Goal: Task Accomplishment & Management: Manage account settings

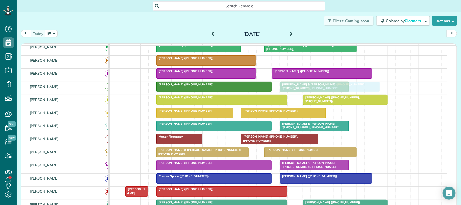
scroll to position [67, 0]
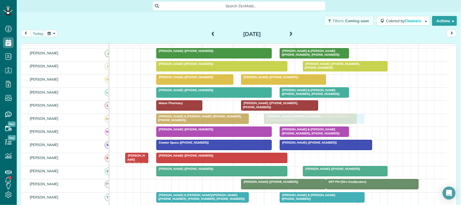
drag, startPoint x: 304, startPoint y: 99, endPoint x: 300, endPoint y: 127, distance: 28.1
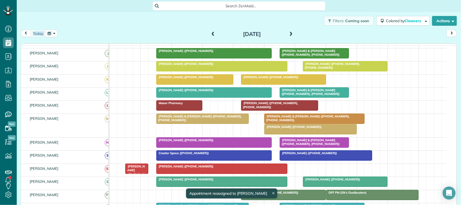
scroll to position [101, 0]
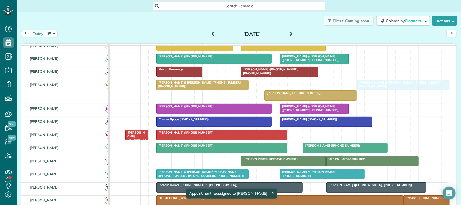
drag, startPoint x: 296, startPoint y: 92, endPoint x: 385, endPoint y: 95, distance: 89.6
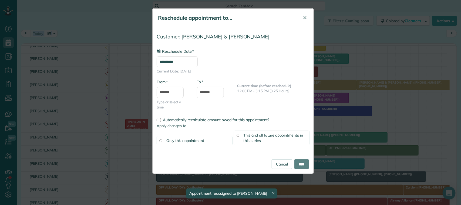
type input "**********"
drag, startPoint x: 305, startPoint y: 161, endPoint x: 318, endPoint y: 165, distance: 13.4
click at [305, 162] on input "****" at bounding box center [301, 164] width 15 height 10
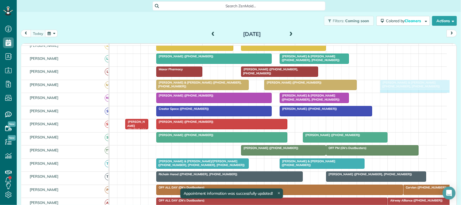
drag, startPoint x: 357, startPoint y: 88, endPoint x: 385, endPoint y: 88, distance: 28.1
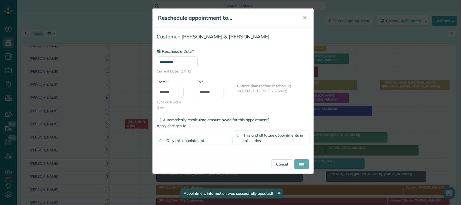
type input "**********"
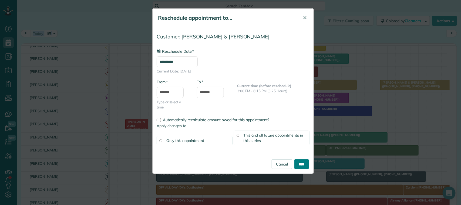
click at [301, 166] on input "****" at bounding box center [301, 164] width 15 height 10
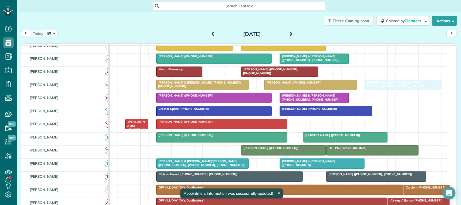
drag, startPoint x: 397, startPoint y: 92, endPoint x: 381, endPoint y: 91, distance: 15.7
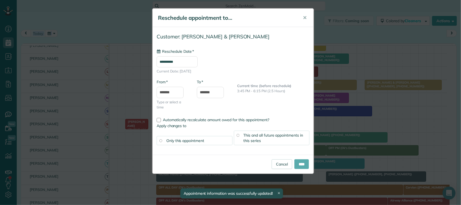
type input "**********"
click at [304, 165] on input "****" at bounding box center [301, 164] width 15 height 10
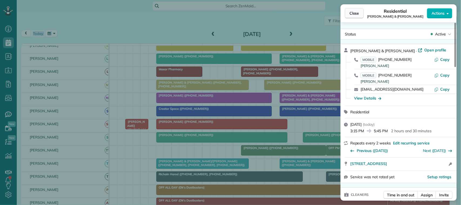
click at [346, 17] on button "Close" at bounding box center [354, 13] width 19 height 10
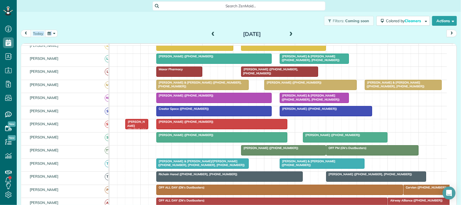
click at [39, 37] on div "[DATE] [DATE]" at bounding box center [239, 35] width 436 height 10
click at [59, 35] on div "[DATE] [DATE]" at bounding box center [239, 35] width 436 height 10
click at [52, 34] on button "button" at bounding box center [51, 33] width 12 height 7
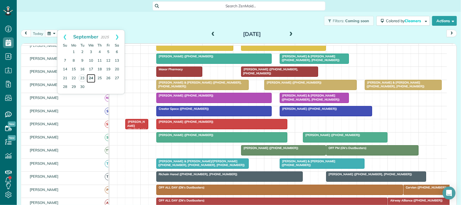
click at [92, 76] on link "24" at bounding box center [91, 78] width 9 height 9
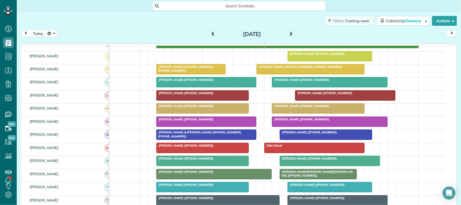
scroll to position [104, 0]
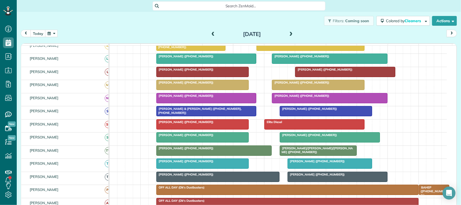
click at [307, 103] on div at bounding box center [329, 98] width 115 height 10
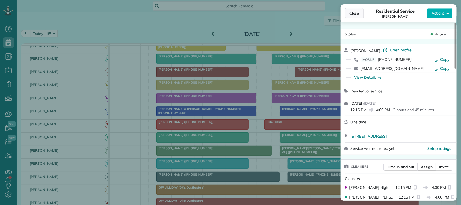
click at [360, 12] on button "Close" at bounding box center [354, 13] width 19 height 10
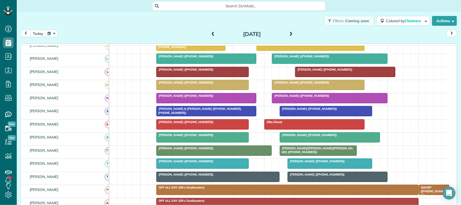
click at [294, 103] on div at bounding box center [329, 98] width 115 height 10
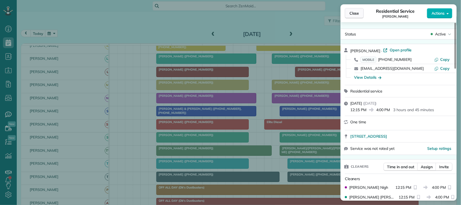
click at [357, 12] on span "Close" at bounding box center [354, 13] width 10 height 5
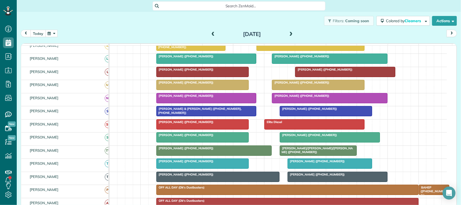
click at [44, 32] on button "today" at bounding box center [37, 33] width 15 height 7
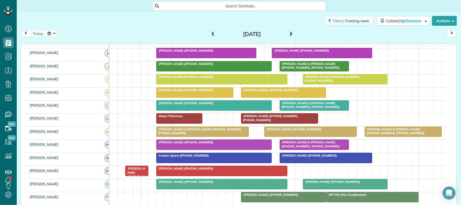
scroll to position [34, 0]
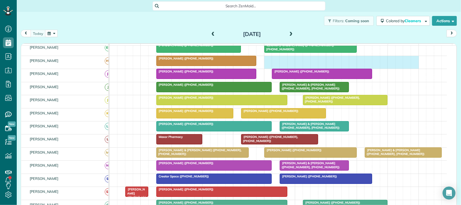
drag, startPoint x: 267, startPoint y: 68, endPoint x: 414, endPoint y: 66, distance: 147.1
click at [414, 66] on div "[PERSON_NAME] ([PHONE_NUMBER])" at bounding box center [278, 62] width 337 height 13
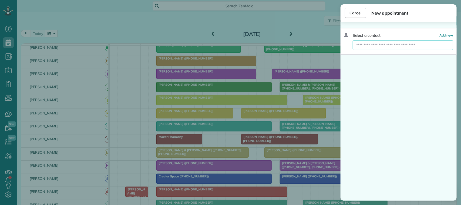
click at [389, 47] on input "text" at bounding box center [402, 45] width 100 height 10
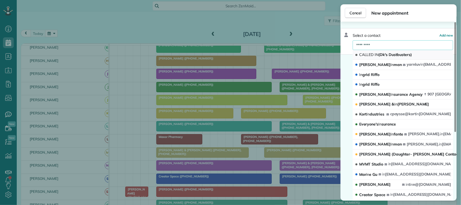
type input "*********"
click at [397, 53] on button "CALLED IN (Dk's Dustbusters)" at bounding box center [402, 55] width 100 height 10
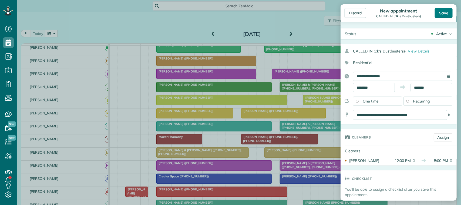
click at [443, 14] on div "Save" at bounding box center [443, 13] width 18 height 10
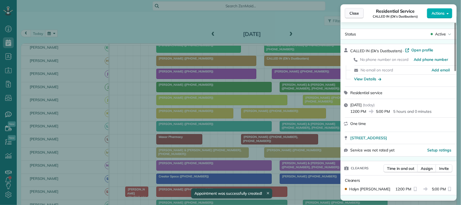
click at [355, 10] on button "Close" at bounding box center [354, 13] width 19 height 10
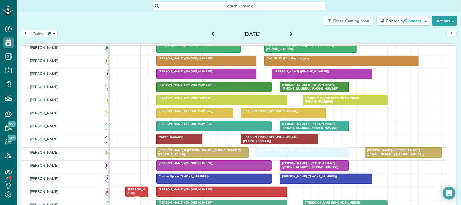
drag, startPoint x: 296, startPoint y: 161, endPoint x: 287, endPoint y: 161, distance: 8.9
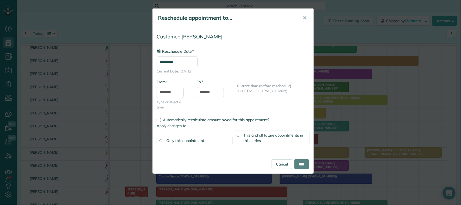
type input "**********"
click at [211, 92] on input "*******" at bounding box center [210, 92] width 27 height 11
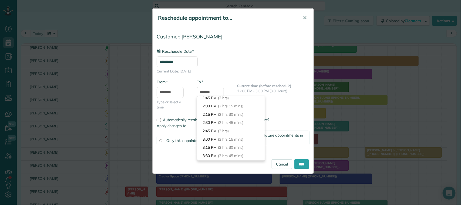
scroll to position [64, 0]
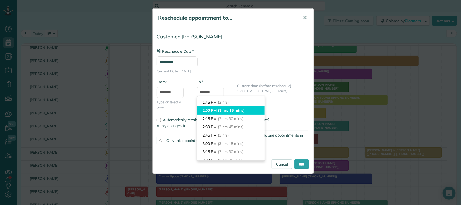
type input "*******"
click at [241, 111] on span "(2 hrs 15 mins)" at bounding box center [231, 110] width 26 height 5
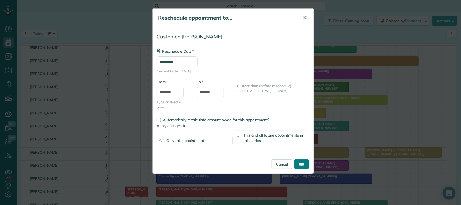
click at [303, 165] on input "****" at bounding box center [301, 164] width 15 height 10
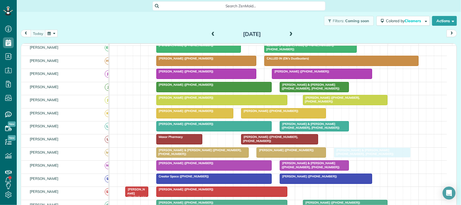
drag, startPoint x: 381, startPoint y: 157, endPoint x: 353, endPoint y: 158, distance: 28.1
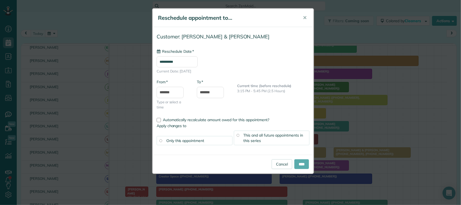
type input "**********"
click at [301, 164] on input "****" at bounding box center [301, 164] width 15 height 10
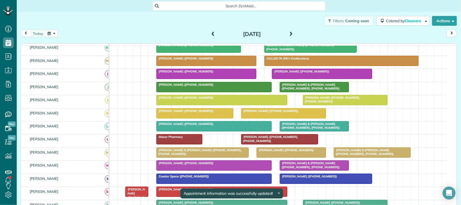
click at [365, 155] on span "[PERSON_NAME] & [PERSON_NAME] ([PHONE_NUMBER], [PHONE_NUMBER])" at bounding box center [363, 152] width 60 height 8
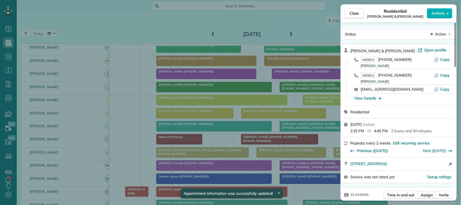
click at [423, 199] on button "Assign" at bounding box center [426, 195] width 19 height 8
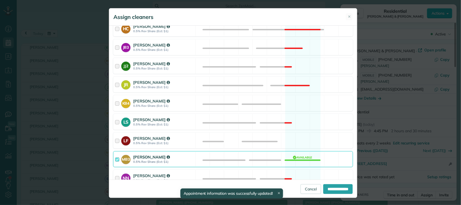
scroll to position [101, 0]
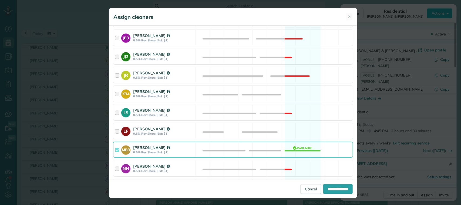
click at [185, 98] on strong "0.5% Rev Share (Est: $1)" at bounding box center [163, 96] width 60 height 4
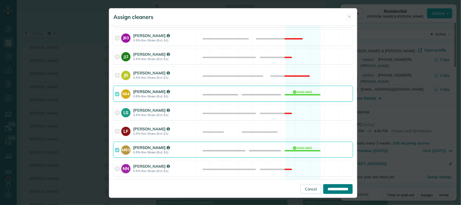
click at [341, 188] on input "**********" at bounding box center [337, 189] width 29 height 10
type input "**********"
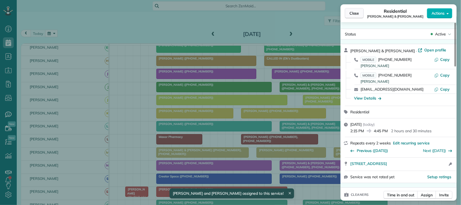
click at [355, 14] on span "Close" at bounding box center [354, 13] width 10 height 5
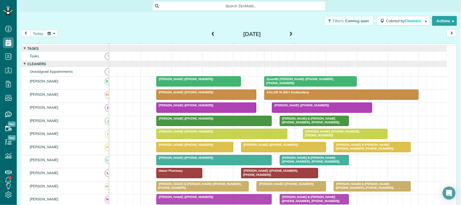
click at [342, 189] on span "[PERSON_NAME] & [PERSON_NAME] ([PHONE_NUMBER], [PHONE_NUMBER])" at bounding box center [363, 186] width 60 height 8
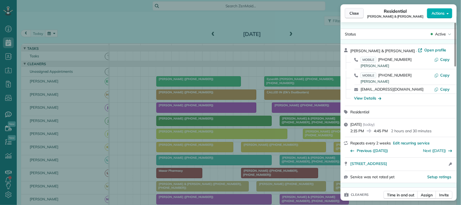
drag, startPoint x: 344, startPoint y: 13, endPoint x: 345, endPoint y: 16, distance: 3.5
click at [345, 16] on div "Close Residential David Skinner & Kristen Hopper Actions" at bounding box center [398, 13] width 116 height 18
click at [345, 16] on button "Close" at bounding box center [354, 13] width 19 height 10
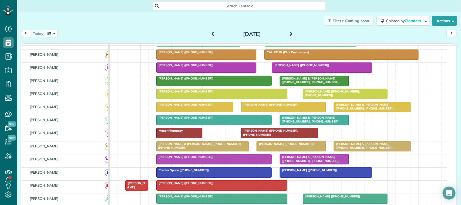
scroll to position [34, 0]
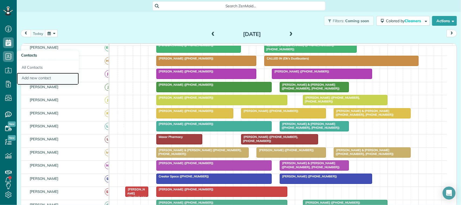
click at [35, 74] on link "Add new contact" at bounding box center [48, 79] width 62 height 12
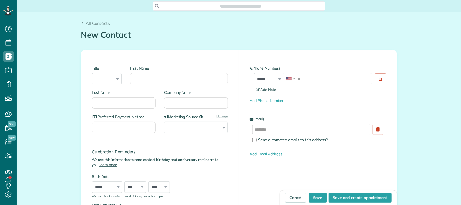
scroll to position [2, 2]
click at [154, 77] on input "First Name" at bounding box center [178, 78] width 97 height 11
type input "*******"
click at [185, 124] on select "**********" at bounding box center [195, 126] width 63 height 11
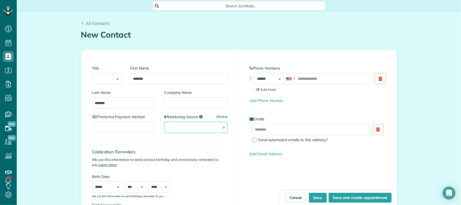
select select "**********"
click at [164, 121] on select "**********" at bounding box center [195, 126] width 63 height 11
click at [303, 81] on input "tel" at bounding box center [328, 78] width 89 height 11
type input "**********"
click at [307, 132] on input "text" at bounding box center [311, 129] width 118 height 11
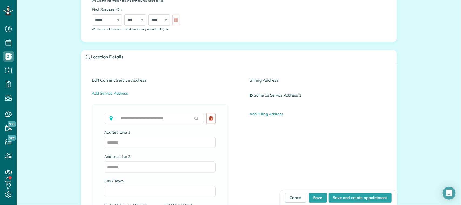
scroll to position [202, 0]
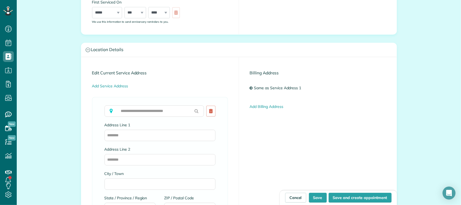
type input "**********"
click at [166, 113] on input "text" at bounding box center [154, 110] width 100 height 11
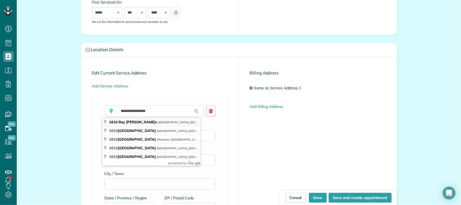
type input "**********"
type input "********"
type input "**"
type input "*****"
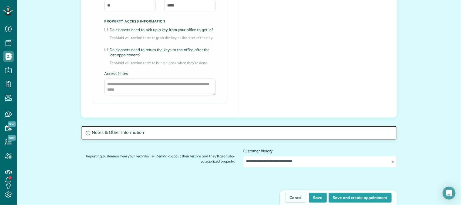
click at [159, 130] on h3 "Notes & Other Information" at bounding box center [238, 133] width 315 height 14
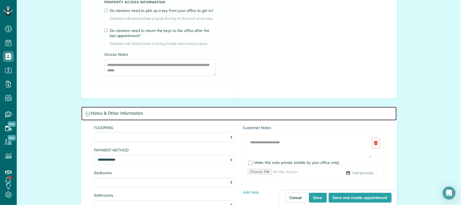
scroll to position [439, 0]
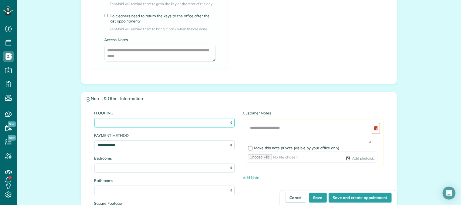
click at [159, 125] on select "**********" at bounding box center [164, 123] width 141 height 10
click at [159, 124] on select "**********" at bounding box center [164, 123] width 141 height 10
select select "**********"
click at [94, 119] on select "**********" at bounding box center [164, 123] width 141 height 10
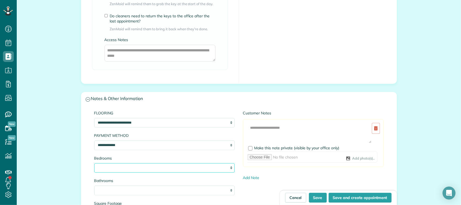
click at [152, 167] on select "* * * * * *" at bounding box center [164, 168] width 141 height 10
select select "*"
click at [94, 164] on select "* * * * * *" at bounding box center [164, 168] width 141 height 10
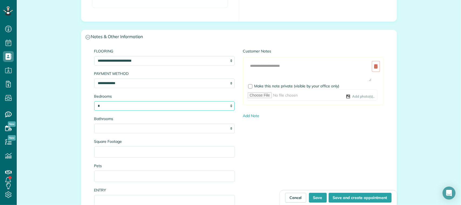
scroll to position [506, 0]
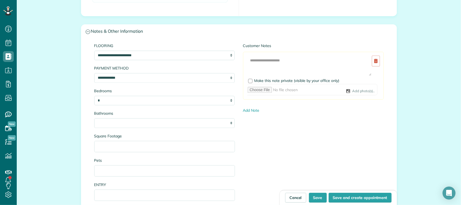
click at [154, 130] on div "**********" at bounding box center [164, 159] width 149 height 232
click at [154, 125] on select "* *** * *** * *** * *** * *** * *** *" at bounding box center [164, 123] width 141 height 10
click at [94, 119] on select "* *** * *** * *** * *** * *** * *** *" at bounding box center [164, 123] width 141 height 10
click at [146, 122] on select "* *** * *** * *** * *** * *** * *** *" at bounding box center [164, 123] width 141 height 10
select select "***"
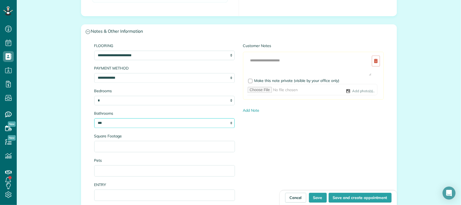
click at [94, 119] on select "* *** * *** * *** * *** * *** * *** *" at bounding box center [164, 123] width 141 height 10
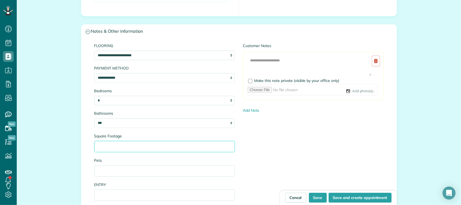
click at [151, 146] on input "Square Footage" at bounding box center [164, 146] width 141 height 11
type input "****"
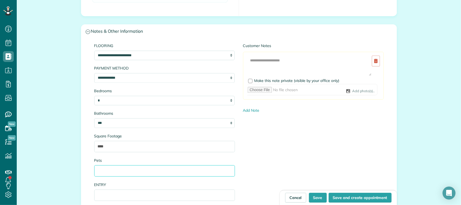
click at [148, 174] on input "Pets" at bounding box center [164, 170] width 141 height 11
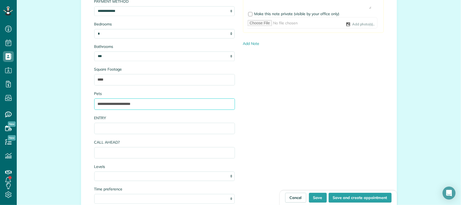
scroll to position [573, 0]
type input "**********"
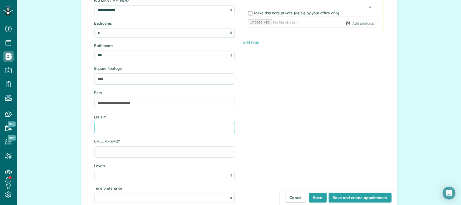
click at [130, 130] on input "ENTRY" at bounding box center [164, 127] width 141 height 11
type input "****"
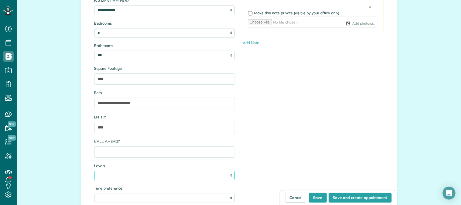
click at [142, 178] on select "* * *" at bounding box center [164, 175] width 141 height 10
select select "*"
click at [94, 171] on select "* * *" at bounding box center [164, 175] width 141 height 10
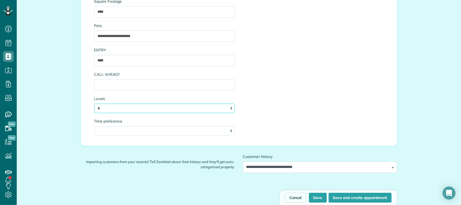
scroll to position [641, 0]
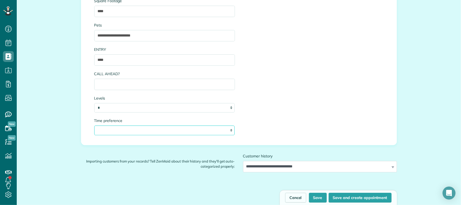
click at [129, 132] on select "**********" at bounding box center [164, 130] width 141 height 10
select select "**"
click at [94, 126] on select "**********" at bounding box center [164, 130] width 141 height 10
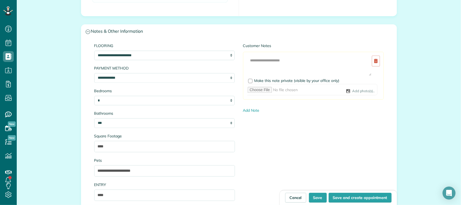
scroll to position [472, 0]
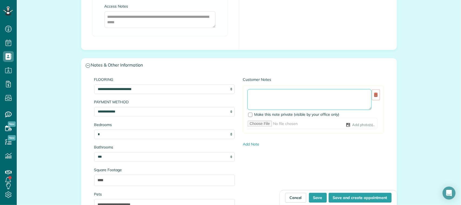
click at [296, 100] on textarea at bounding box center [309, 99] width 124 height 21
click at [257, 93] on textarea "**********" at bounding box center [309, 99] width 124 height 21
click at [269, 93] on textarea "**********" at bounding box center [309, 99] width 124 height 21
type textarea "**********"
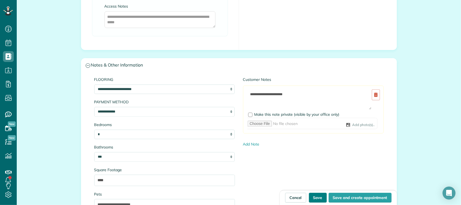
click at [314, 199] on button "Save" at bounding box center [318, 197] width 18 height 10
type input "**********"
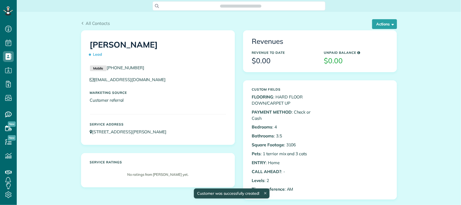
scroll to position [2, 2]
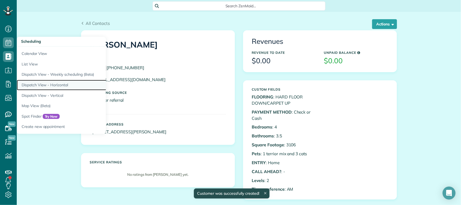
click at [54, 84] on link "Dispatch View - Horizontal" at bounding box center [84, 85] width 135 height 11
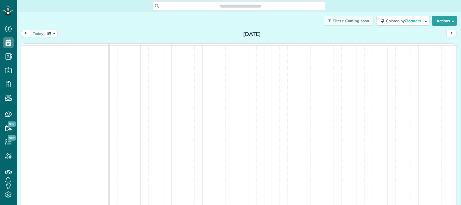
scroll to position [2, 2]
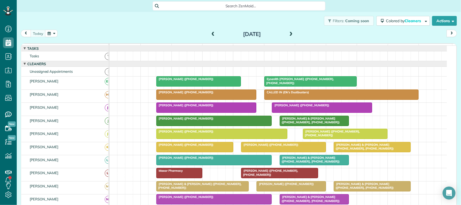
click at [55, 31] on button "button" at bounding box center [51, 33] width 12 height 7
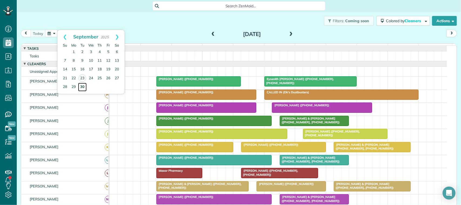
click at [80, 88] on link "30" at bounding box center [82, 87] width 9 height 9
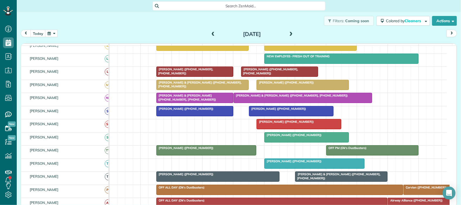
scroll to position [0, 0]
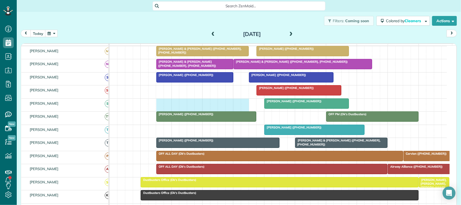
drag, startPoint x: 162, startPoint y: 110, endPoint x: 240, endPoint y: 110, distance: 78.5
click at [240, 110] on div "[PERSON_NAME] ([PHONE_NUMBER])" at bounding box center [278, 105] width 337 height 13
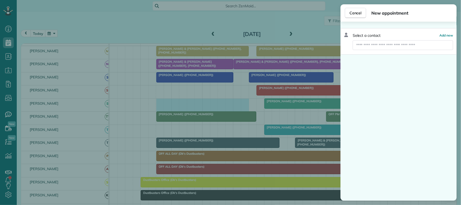
click at [391, 39] on div "Select a contact Add new" at bounding box center [398, 41] width 116 height 26
click at [387, 46] on input "text" at bounding box center [402, 45] width 100 height 10
type input "*"
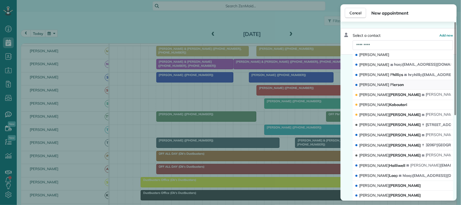
type input "*********"
click at [386, 83] on span "Heather P ierson" at bounding box center [381, 84] width 45 height 5
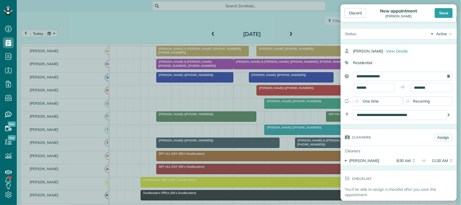
click at [433, 138] on link "Assign" at bounding box center [442, 137] width 19 height 8
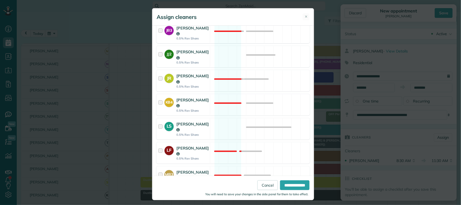
scroll to position [101, 0]
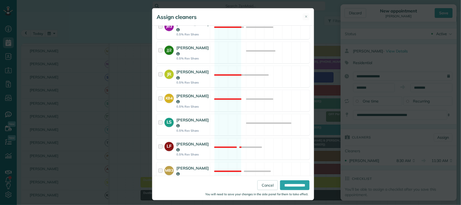
click at [208, 114] on div "LS Leah Sebesta-Morgan 0.5% Rev Share Available" at bounding box center [232, 124] width 153 height 21
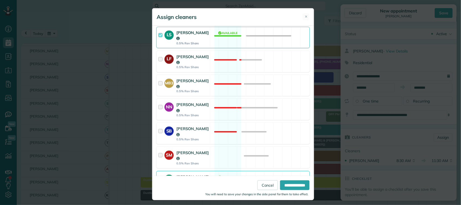
scroll to position [202, 0]
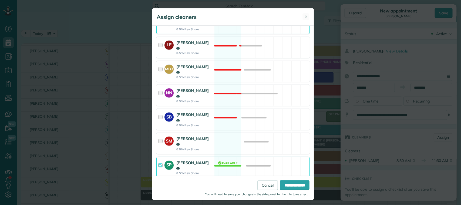
click at [208, 133] on div "SM Samantha Martin 0.5% Rev Share Available" at bounding box center [232, 143] width 153 height 21
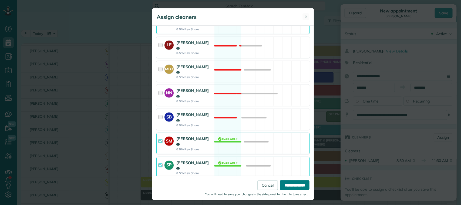
click at [282, 183] on input "**********" at bounding box center [294, 185] width 29 height 10
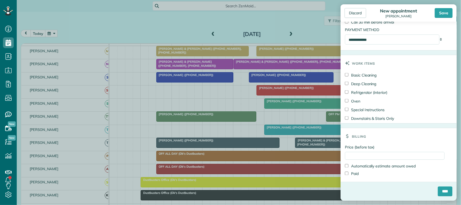
scroll to position [343, 0]
click at [379, 152] on input "Price (before tax)" at bounding box center [395, 156] width 100 height 8
type input "******"
click at [440, 193] on input "****" at bounding box center [444, 191] width 15 height 10
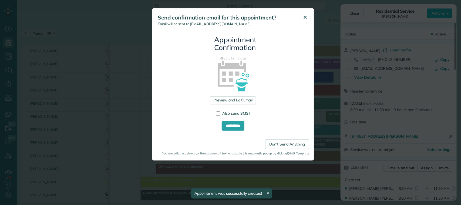
click at [302, 15] on button "✕" at bounding box center [305, 17] width 12 height 13
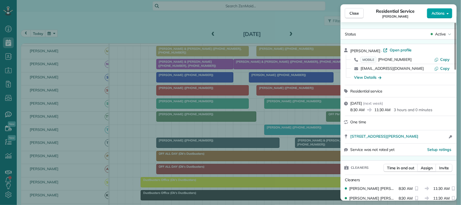
click at [430, 14] on button "Actions" at bounding box center [439, 13] width 25 height 10
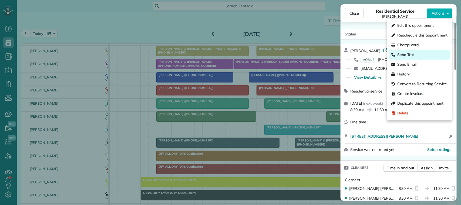
click at [419, 55] on div "Send Text" at bounding box center [419, 55] width 60 height 10
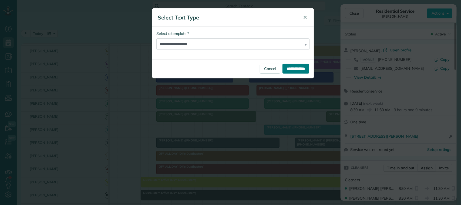
click at [289, 67] on input "**********" at bounding box center [295, 69] width 27 height 10
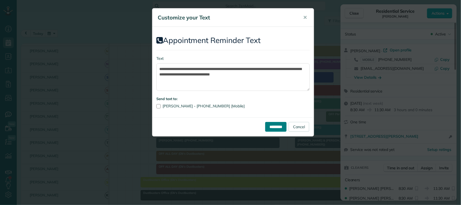
click at [265, 124] on input "*********" at bounding box center [275, 127] width 21 height 10
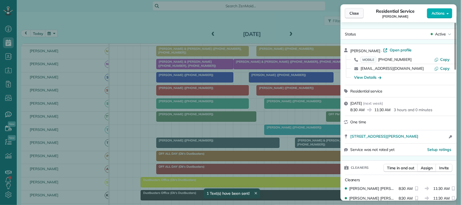
click at [359, 17] on button "Close" at bounding box center [354, 13] width 19 height 10
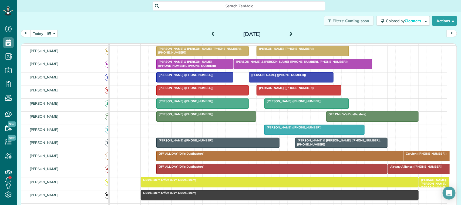
click at [189, 108] on div at bounding box center [203, 104] width 92 height 10
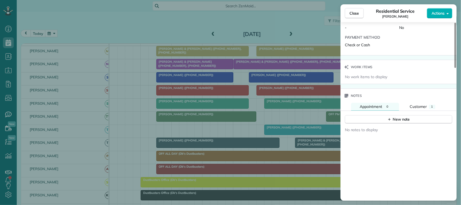
scroll to position [439, 0]
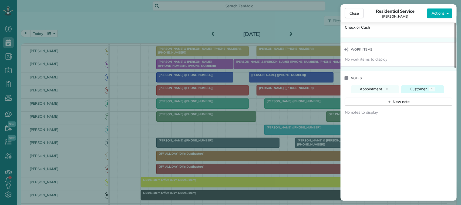
click at [419, 92] on div "Customer" at bounding box center [418, 89] width 17 height 6
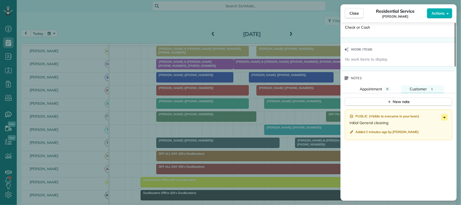
click at [442, 120] on icon at bounding box center [444, 117] width 6 height 6
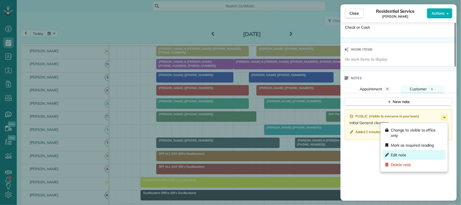
click at [408, 152] on div "Edit note" at bounding box center [414, 155] width 63 height 10
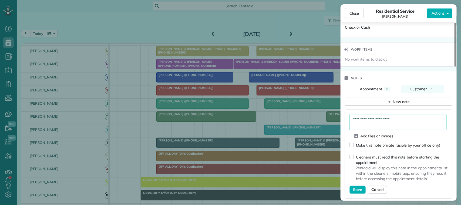
click at [402, 125] on textarea "**********" at bounding box center [397, 122] width 97 height 16
type textarea "**********"
click at [359, 189] on span "Save" at bounding box center [357, 189] width 9 height 5
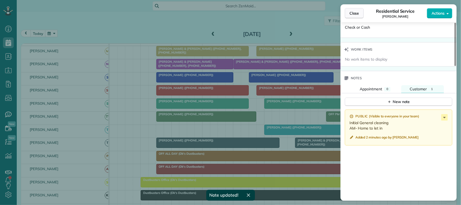
click at [355, 14] on span "Close" at bounding box center [354, 13] width 10 height 5
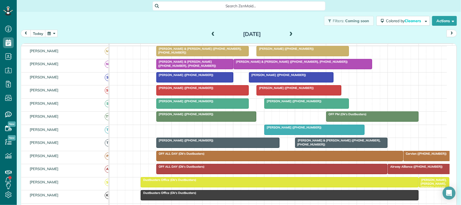
click at [54, 35] on button "button" at bounding box center [51, 33] width 12 height 7
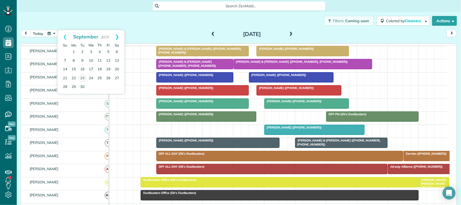
click at [116, 34] on link "Next" at bounding box center [117, 36] width 15 height 13
click at [84, 80] on link "21" at bounding box center [82, 78] width 9 height 9
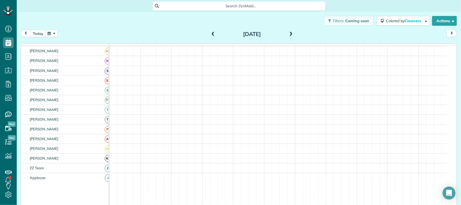
scroll to position [171, 0]
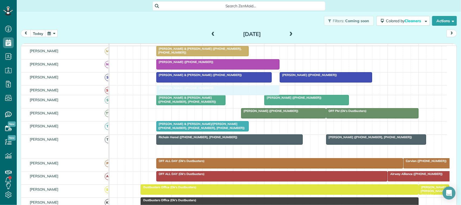
drag, startPoint x: 188, startPoint y: 155, endPoint x: 184, endPoint y: 97, distance: 58.4
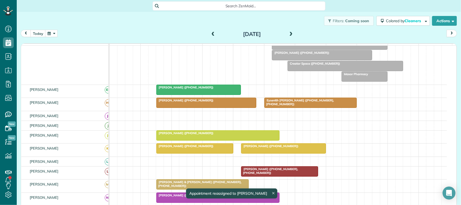
scroll to position [36, 0]
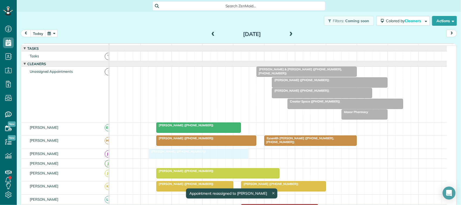
drag, startPoint x: 191, startPoint y: 77, endPoint x: 186, endPoint y: 164, distance: 86.7
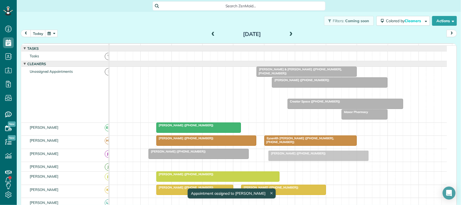
drag, startPoint x: 300, startPoint y: 99, endPoint x: 297, endPoint y: 158, distance: 59.4
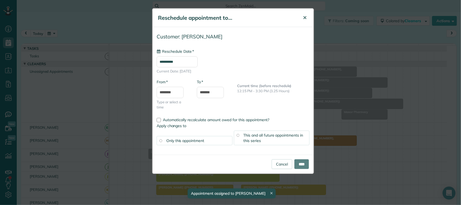
type input "**********"
click at [306, 16] on button "✕" at bounding box center [304, 17] width 12 height 13
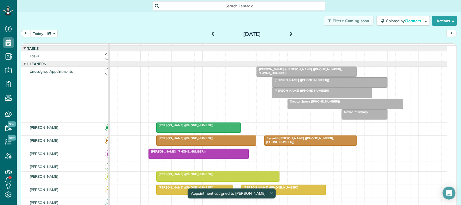
drag, startPoint x: 312, startPoint y: 99, endPoint x: 308, endPoint y: 158, distance: 59.7
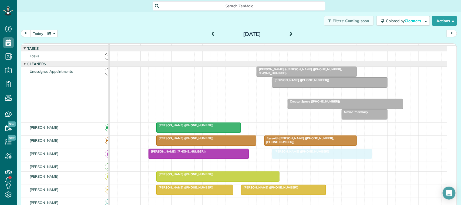
drag, startPoint x: 299, startPoint y: 95, endPoint x: 296, endPoint y: 154, distance: 58.9
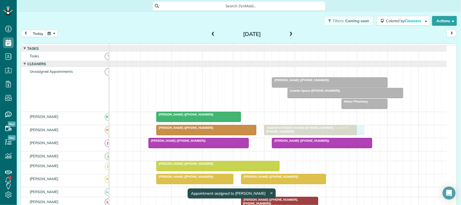
drag, startPoint x: 288, startPoint y: 80, endPoint x: 292, endPoint y: 140, distance: 60.6
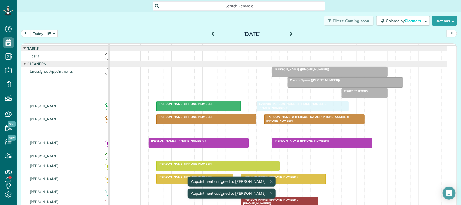
drag, startPoint x: 288, startPoint y: 135, endPoint x: 283, endPoint y: 117, distance: 18.6
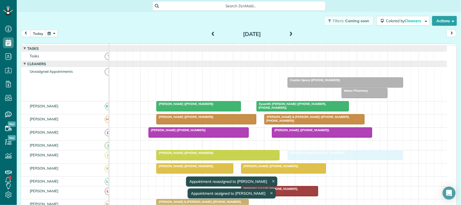
drag, startPoint x: 293, startPoint y: 74, endPoint x: 305, endPoint y: 159, distance: 85.8
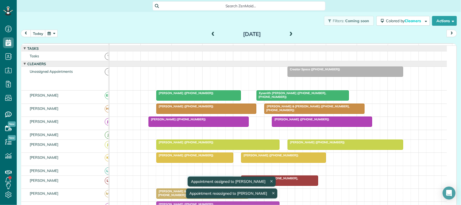
drag, startPoint x: 353, startPoint y: 87, endPoint x: 198, endPoint y: 186, distance: 183.6
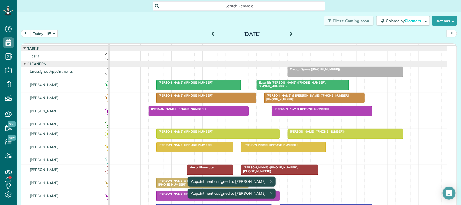
scroll to position [79, 0]
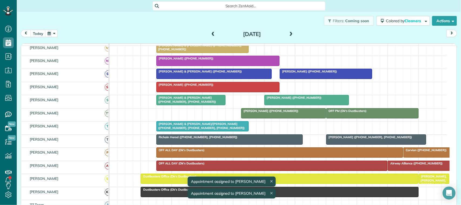
click at [180, 130] on div "Julia & Colin Poritz/Shannon (+17132020257, +12819740684, +17138821061)" at bounding box center [202, 126] width 89 height 8
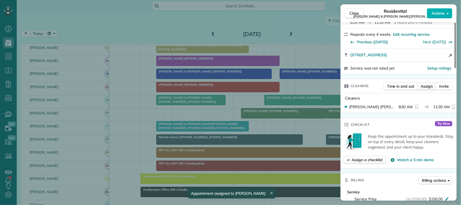
click at [424, 82] on button "Assign" at bounding box center [426, 86] width 19 height 8
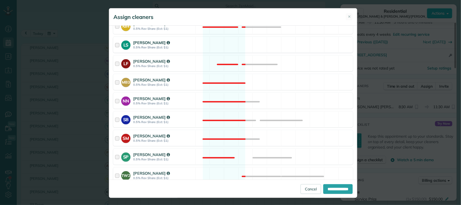
click at [199, 47] on div "LS Leah Sebesta-Morgan 0.5% Rev Share (Est: $1) Available" at bounding box center [233, 45] width 240 height 16
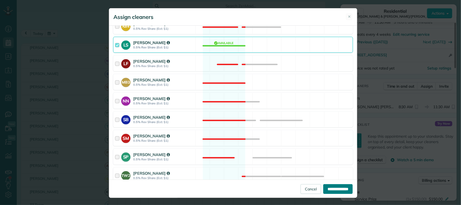
click at [323, 188] on input "**********" at bounding box center [337, 189] width 29 height 10
type input "**********"
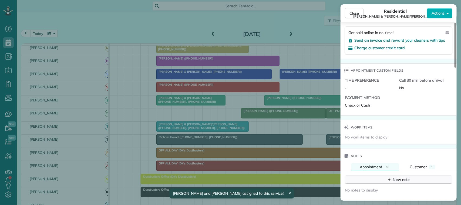
click at [401, 175] on button "New note" at bounding box center [398, 179] width 107 height 8
click at [394, 180] on textarea at bounding box center [397, 188] width 97 height 16
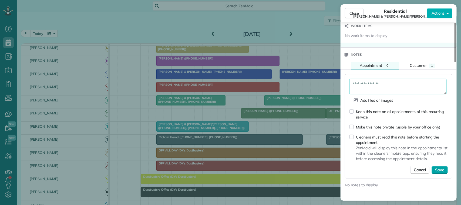
type textarea "**********"
click at [439, 167] on span "Save" at bounding box center [439, 169] width 9 height 5
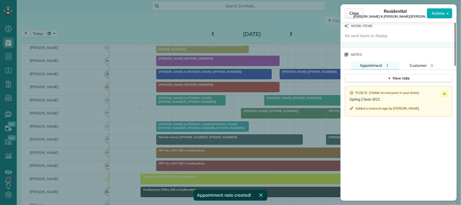
click at [355, 16] on button "Close" at bounding box center [354, 13] width 19 height 10
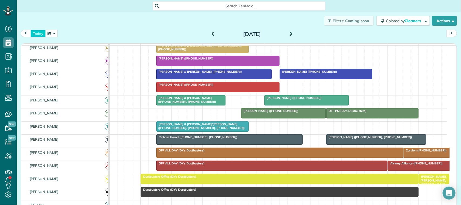
click at [42, 32] on button "today" at bounding box center [37, 33] width 15 height 7
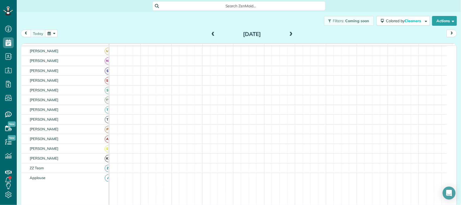
click at [53, 33] on button "button" at bounding box center [51, 33] width 12 height 7
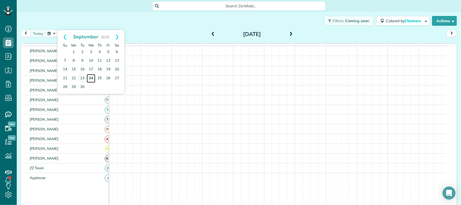
click at [92, 79] on link "24" at bounding box center [91, 78] width 9 height 9
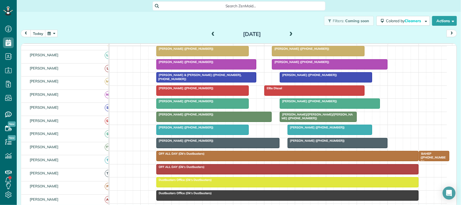
scroll to position [138, 0]
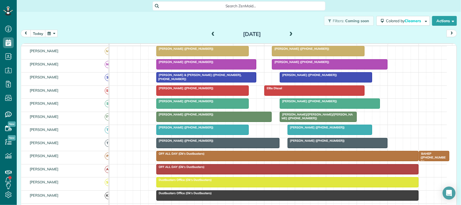
click at [53, 33] on button "button" at bounding box center [51, 33] width 12 height 7
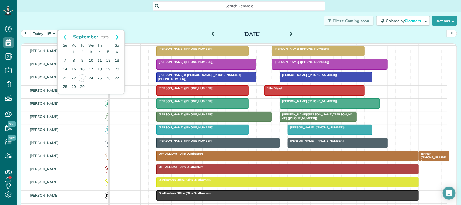
click at [116, 40] on link "Next" at bounding box center [117, 36] width 15 height 13
click at [90, 52] on link "1" at bounding box center [91, 52] width 9 height 9
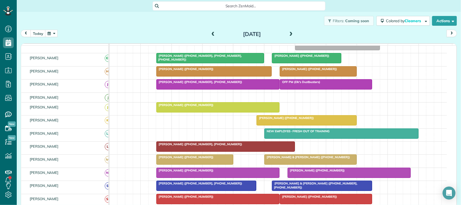
scroll to position [126, 0]
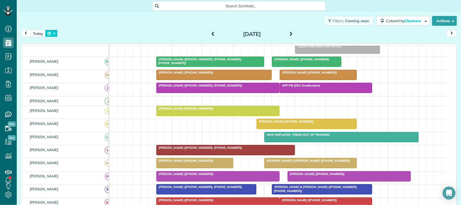
click at [56, 34] on button "button" at bounding box center [51, 33] width 12 height 7
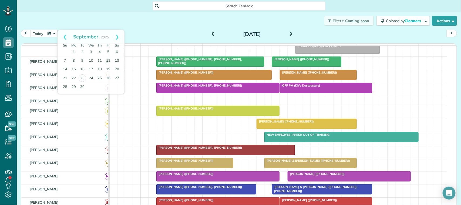
click at [95, 24] on div "Filters: Coming soon Colored by Cleaners Color by Cleaner Color by Team Color b…" at bounding box center [239, 21] width 444 height 18
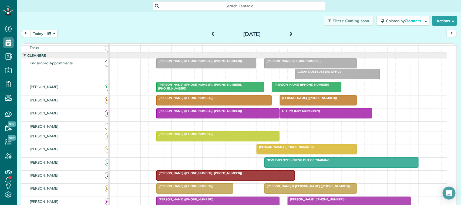
scroll to position [0, 0]
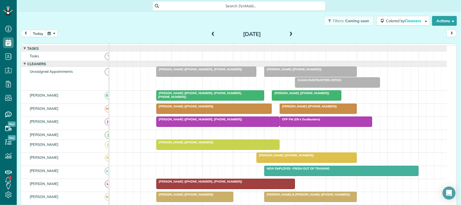
click at [289, 36] on span at bounding box center [291, 34] width 6 height 5
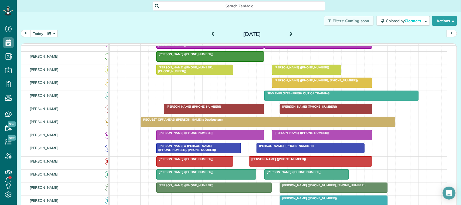
scroll to position [43, 0]
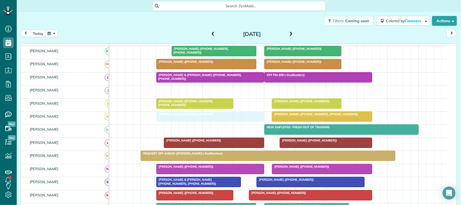
drag, startPoint x: 188, startPoint y: 95, endPoint x: 187, endPoint y: 126, distance: 31.1
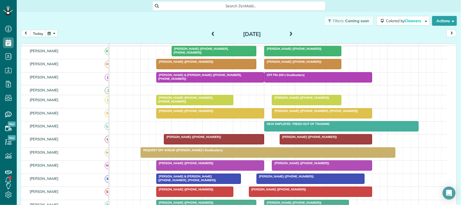
click at [288, 33] on span at bounding box center [291, 34] width 6 height 5
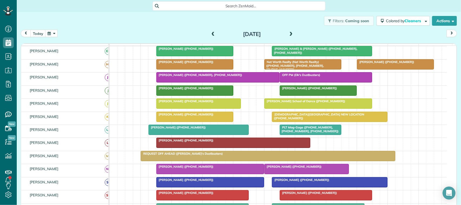
click at [210, 35] on span at bounding box center [213, 34] width 6 height 5
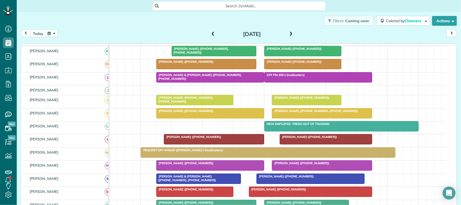
click at [42, 36] on button "today" at bounding box center [37, 33] width 15 height 7
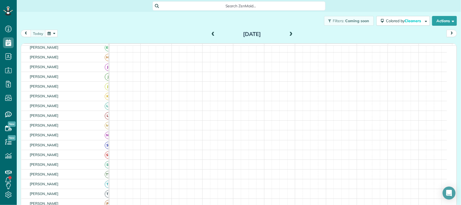
scroll to position [30, 0]
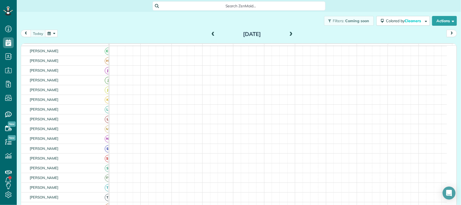
click at [69, 37] on div "today Tuesday Sep 23, 2025" at bounding box center [239, 35] width 436 height 10
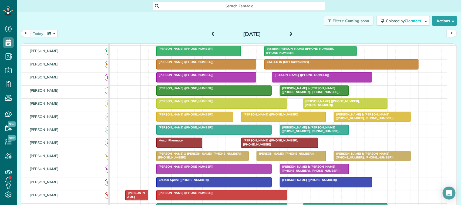
click at [294, 31] on div "today Tuesday Sep 23, 2025" at bounding box center [239, 35] width 436 height 10
click at [285, 31] on div "Tuesday Sep 23, 2025" at bounding box center [252, 34] width 86 height 9
click at [288, 33] on span at bounding box center [291, 34] width 6 height 5
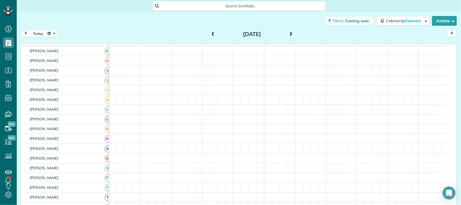
scroll to position [0, 0]
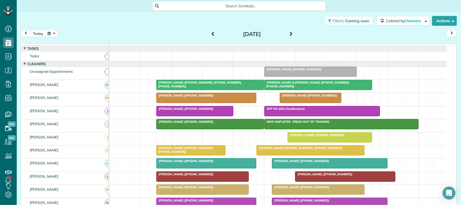
click at [288, 33] on span at bounding box center [291, 34] width 6 height 5
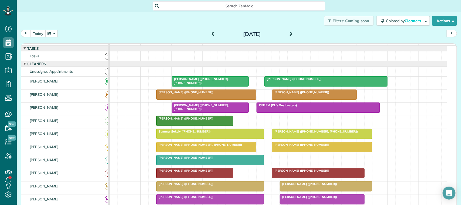
click at [39, 30] on button "today" at bounding box center [37, 33] width 15 height 7
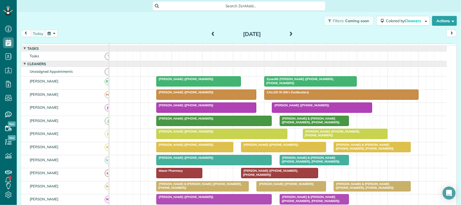
click at [290, 33] on span at bounding box center [291, 34] width 6 height 5
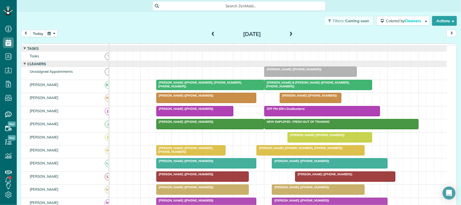
click at [292, 90] on div at bounding box center [317, 85] width 107 height 10
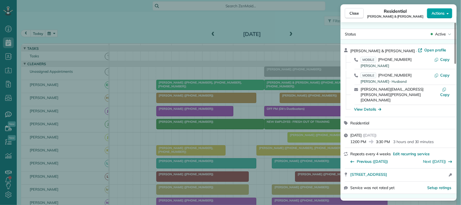
click at [439, 12] on span "Actions" at bounding box center [437, 13] width 13 height 5
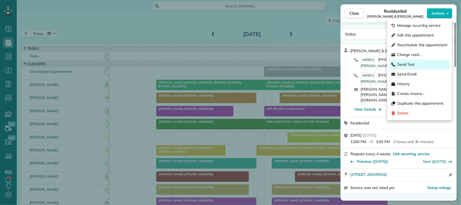
click at [422, 64] on div "Send Text" at bounding box center [419, 65] width 60 height 10
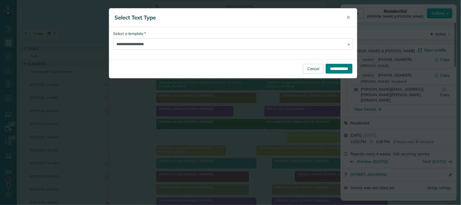
click at [328, 67] on input "**********" at bounding box center [338, 69] width 27 height 10
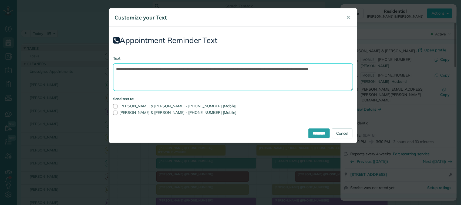
drag, startPoint x: 259, startPoint y: 78, endPoint x: 235, endPoint y: 69, distance: 25.4
click at [235, 69] on textarea "**********" at bounding box center [233, 77] width 240 height 28
drag, startPoint x: 202, startPoint y: 70, endPoint x: 149, endPoint y: 70, distance: 52.9
click at [149, 70] on textarea "**********" at bounding box center [233, 77] width 240 height 28
click at [249, 69] on textarea "**********" at bounding box center [233, 77] width 240 height 28
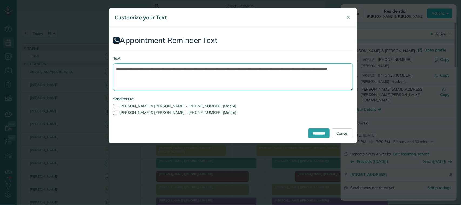
click at [331, 69] on textarea "**********" at bounding box center [233, 77] width 240 height 28
type textarea "**********"
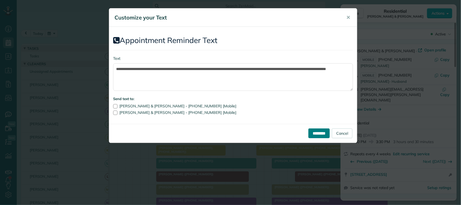
click at [309, 136] on input "*********" at bounding box center [318, 133] width 21 height 10
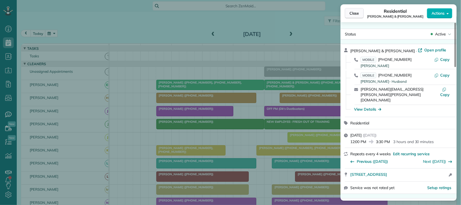
click at [355, 10] on button "Close" at bounding box center [354, 13] width 19 height 10
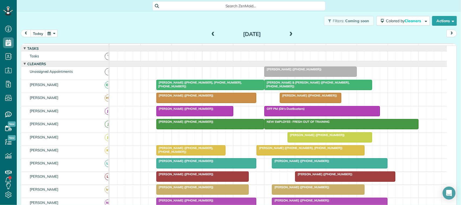
click at [54, 38] on div "today Wednesday Sep 24, 2025" at bounding box center [239, 35] width 436 height 10
click at [53, 33] on button "button" at bounding box center [51, 33] width 12 height 7
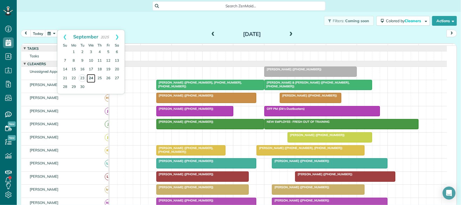
click at [91, 76] on link "24" at bounding box center [91, 78] width 9 height 9
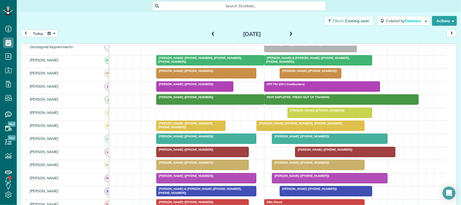
scroll to position [34, 0]
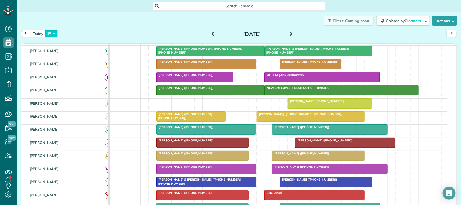
click at [49, 35] on button "button" at bounding box center [51, 33] width 12 height 7
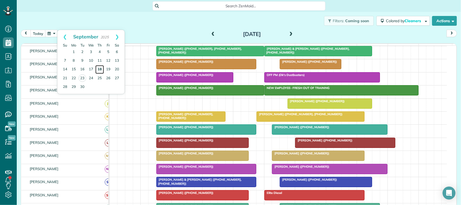
click at [95, 70] on link "18" at bounding box center [99, 69] width 9 height 9
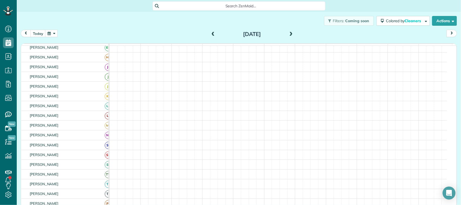
click at [60, 37] on div "today Thursday Sep 18, 2025" at bounding box center [239, 35] width 436 height 10
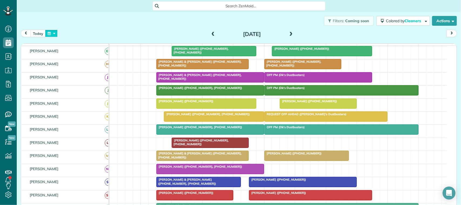
click at [52, 34] on button "button" at bounding box center [51, 33] width 12 height 7
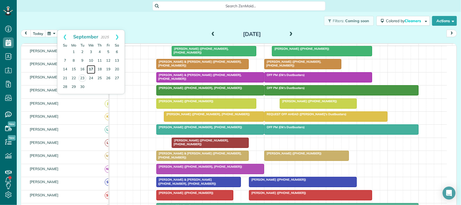
click at [93, 69] on link "17" at bounding box center [91, 69] width 9 height 9
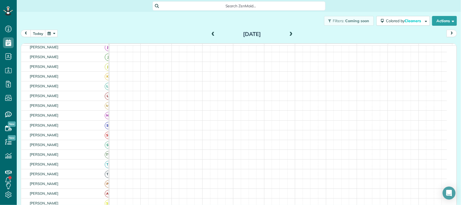
scroll to position [74, 0]
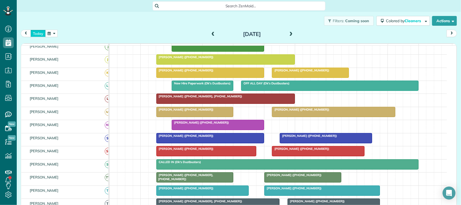
click at [43, 30] on button "today" at bounding box center [37, 33] width 15 height 7
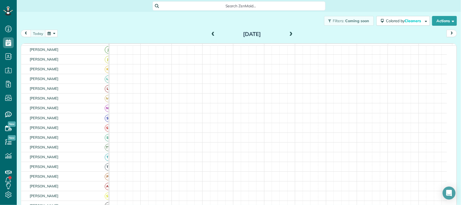
click at [48, 32] on button "button" at bounding box center [51, 33] width 12 height 7
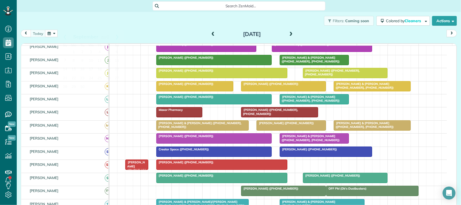
scroll to position [74, 0]
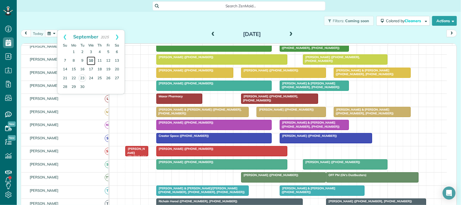
click at [92, 60] on link "10" at bounding box center [91, 60] width 9 height 9
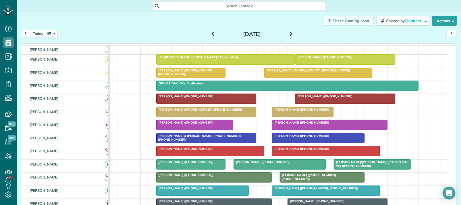
click at [56, 35] on button "button" at bounding box center [51, 33] width 12 height 7
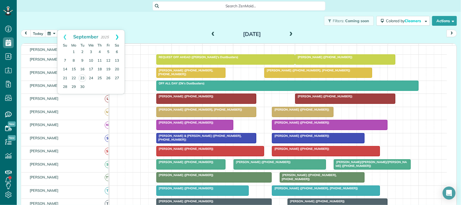
click at [116, 36] on link "Next" at bounding box center [117, 36] width 15 height 13
click at [89, 53] on link "1" at bounding box center [91, 52] width 9 height 9
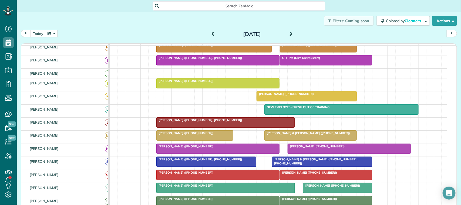
scroll to position [25, 0]
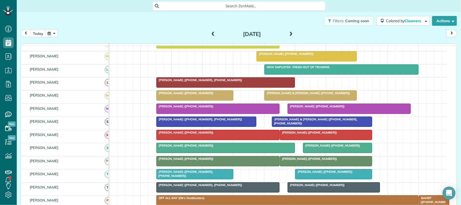
click at [167, 126] on div at bounding box center [207, 122] width 100 height 10
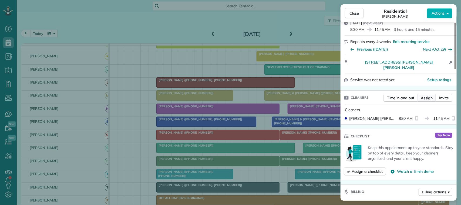
click at [421, 95] on span "Assign" at bounding box center [426, 97] width 12 height 5
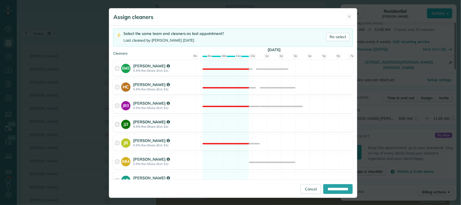
click at [177, 126] on strong "0.5% Rev Share (Est: $1)" at bounding box center [163, 126] width 60 height 4
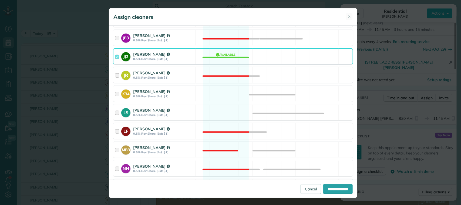
click at [184, 61] on strong "0.5% Rev Share (Est: $1)" at bounding box center [163, 59] width 60 height 4
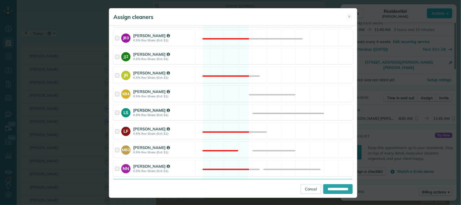
click at [184, 113] on div "Leah Sebesta-Morgan" at bounding box center [163, 110] width 60 height 6
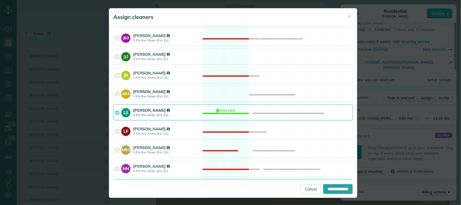
click at [180, 96] on strong "0.5% Rev Share (Est: $1)" at bounding box center [163, 96] width 60 height 4
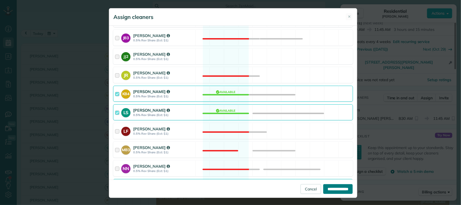
click at [323, 189] on input "**********" at bounding box center [337, 189] width 29 height 10
type input "**********"
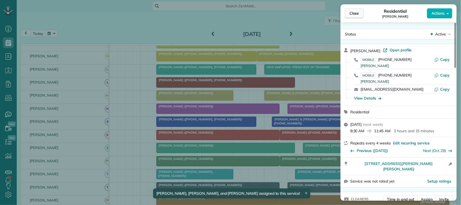
click at [359, 17] on button "Close" at bounding box center [354, 13] width 19 height 10
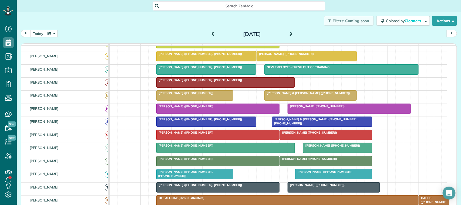
click at [178, 74] on div at bounding box center [207, 69] width 100 height 10
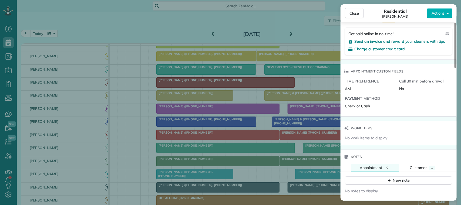
scroll to position [472, 0]
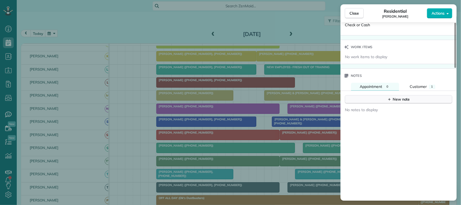
click at [394, 97] on div "New note" at bounding box center [398, 99] width 23 height 6
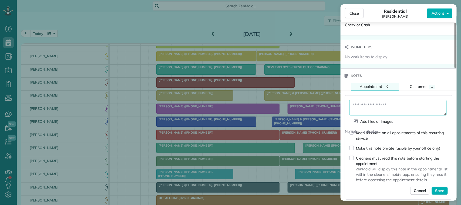
click at [393, 103] on textarea at bounding box center [397, 108] width 97 height 16
type textarea "**********"
click at [439, 191] on span "Save" at bounding box center [439, 190] width 9 height 5
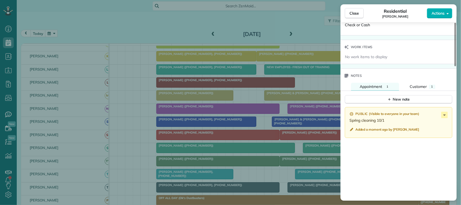
click at [362, 11] on button "Close" at bounding box center [354, 13] width 19 height 10
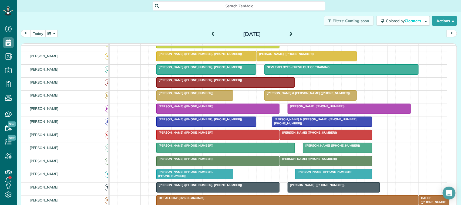
click at [37, 31] on button "today" at bounding box center [37, 33] width 15 height 7
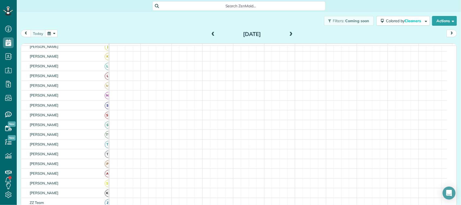
scroll to position [90, 0]
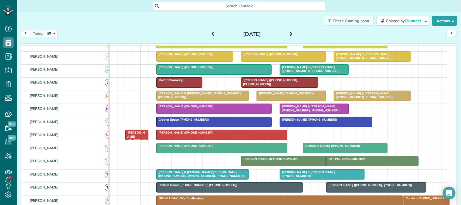
click at [350, 99] on span "David Skinner & Kristen Hopper (+18324282057, +18323384111)" at bounding box center [363, 95] width 60 height 8
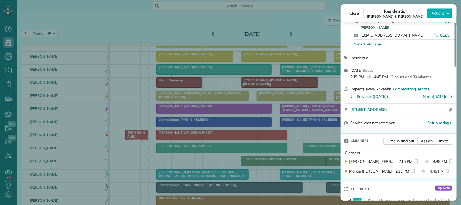
scroll to position [67, 0]
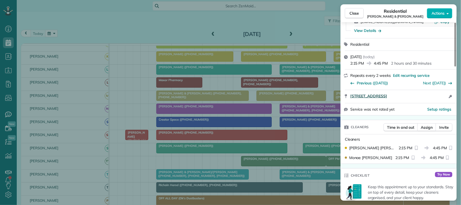
click at [387, 95] on span "[STREET_ADDRESS]" at bounding box center [368, 95] width 37 height 5
drag, startPoint x: 360, startPoint y: 15, endPoint x: 355, endPoint y: 19, distance: 6.5
click at [360, 16] on button "Close" at bounding box center [354, 13] width 19 height 10
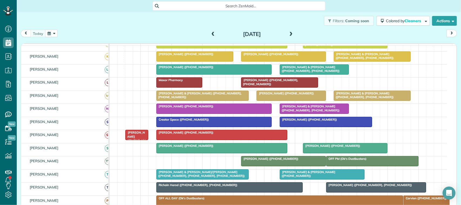
click at [57, 31] on button "button" at bounding box center [51, 33] width 12 height 7
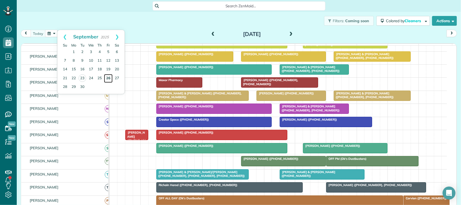
click at [106, 80] on link "26" at bounding box center [108, 78] width 9 height 9
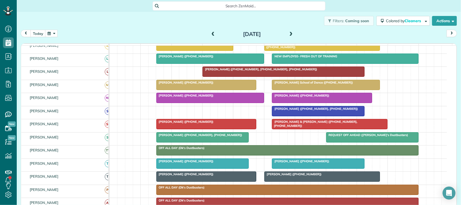
scroll to position [135, 0]
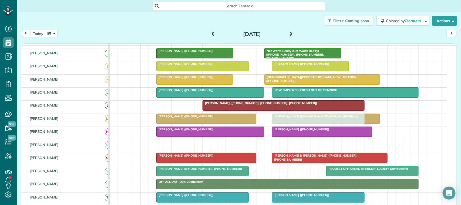
drag, startPoint x: 279, startPoint y: 150, endPoint x: 279, endPoint y: 122, distance: 27.8
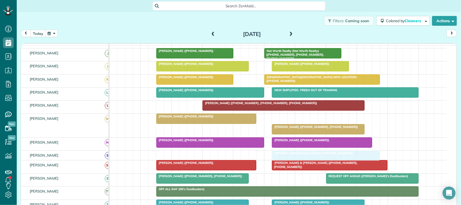
drag, startPoint x: 308, startPoint y: 123, endPoint x: 306, endPoint y: 158, distance: 35.1
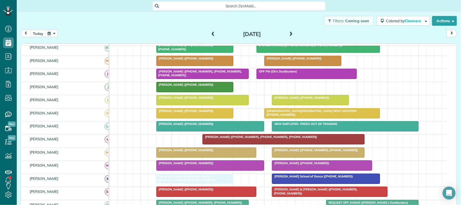
drag, startPoint x: 283, startPoint y: 95, endPoint x: 178, endPoint y: 182, distance: 137.1
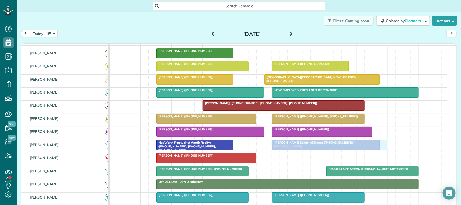
drag, startPoint x: 286, startPoint y: 161, endPoint x: 286, endPoint y: 155, distance: 6.7
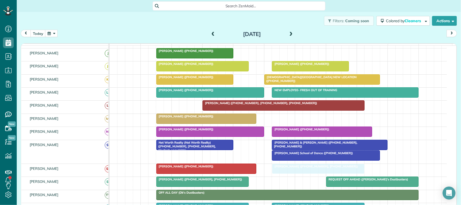
drag, startPoint x: 292, startPoint y: 125, endPoint x: 293, endPoint y: 174, distance: 48.0
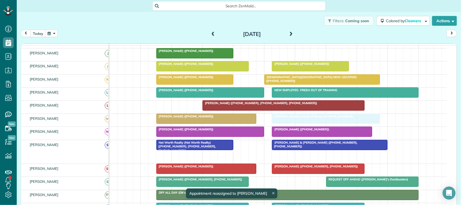
drag, startPoint x: 293, startPoint y: 163, endPoint x: 291, endPoint y: 131, distance: 31.9
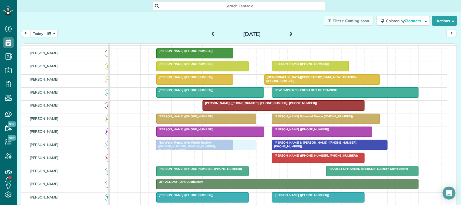
drag, startPoint x: 197, startPoint y: 166, endPoint x: 200, endPoint y: 157, distance: 9.8
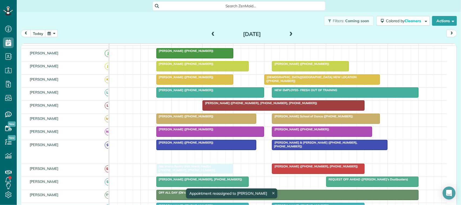
drag, startPoint x: 201, startPoint y: 162, endPoint x: 201, endPoint y: 171, distance: 8.4
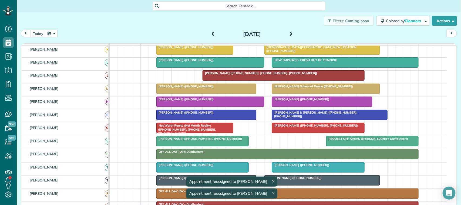
scroll to position [70, 0]
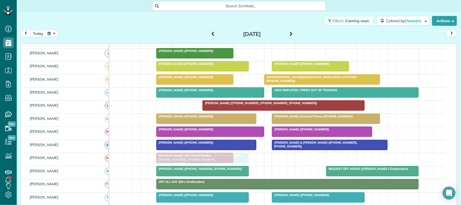
drag, startPoint x: 304, startPoint y: 161, endPoint x: 188, endPoint y: 165, distance: 116.1
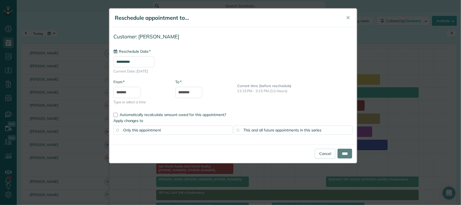
type input "**********"
click at [341, 152] on input "****" at bounding box center [344, 153] width 15 height 10
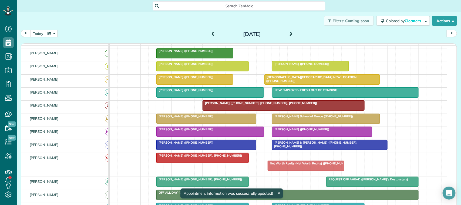
drag, startPoint x: 192, startPoint y: 175, endPoint x: 302, endPoint y: 165, distance: 110.6
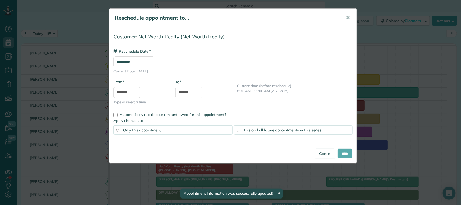
type input "**********"
click at [343, 152] on input "****" at bounding box center [344, 153] width 15 height 10
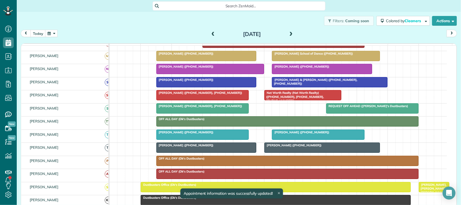
scroll to position [101, 0]
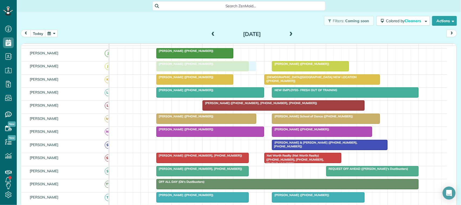
drag, startPoint x: 195, startPoint y: 153, endPoint x: 193, endPoint y: 78, distance: 74.5
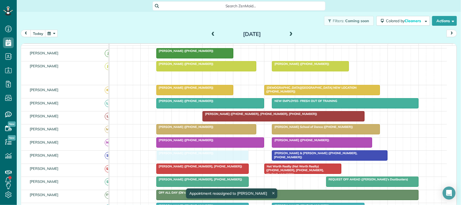
drag, startPoint x: 183, startPoint y: 84, endPoint x: 184, endPoint y: 158, distance: 74.2
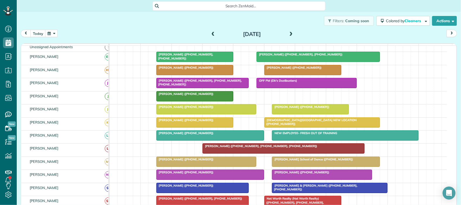
scroll to position [0, 0]
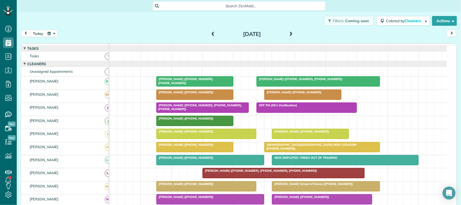
click at [40, 35] on button "today" at bounding box center [37, 33] width 15 height 7
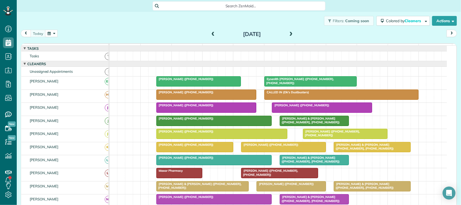
click at [55, 37] on div "today Tuesday Sep 23, 2025" at bounding box center [239, 35] width 436 height 10
click at [53, 33] on button "button" at bounding box center [51, 33] width 12 height 7
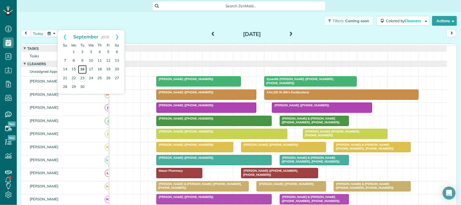
click at [82, 71] on link "16" at bounding box center [82, 69] width 9 height 9
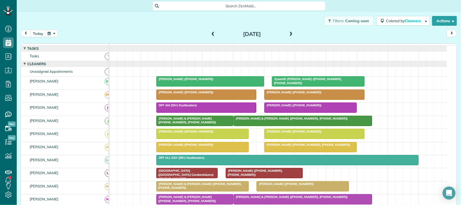
click at [163, 86] on div at bounding box center [210, 81] width 107 height 10
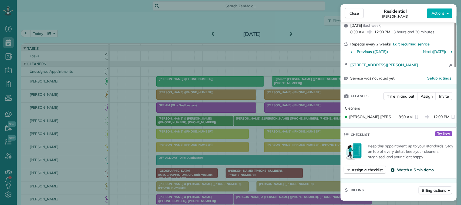
scroll to position [101, 0]
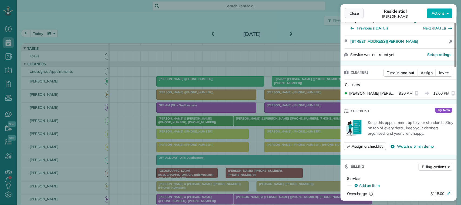
click at [345, 16] on button "Close" at bounding box center [354, 13] width 19 height 10
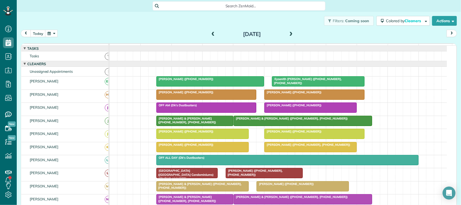
click at [322, 86] on div at bounding box center [318, 81] width 92 height 10
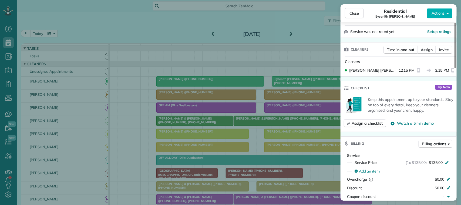
scroll to position [169, 0]
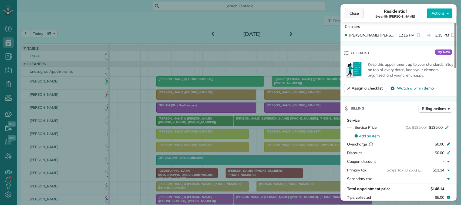
click at [354, 15] on span "Close" at bounding box center [354, 13] width 10 height 5
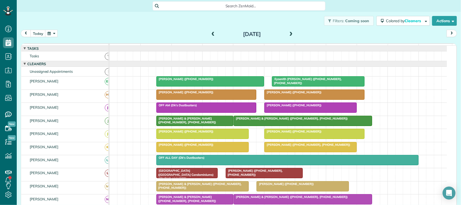
click at [288, 34] on span at bounding box center [291, 34] width 6 height 5
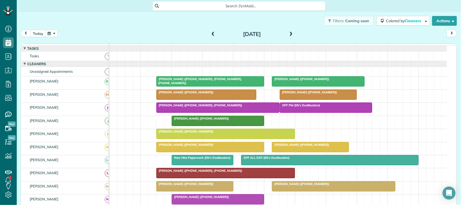
click at [190, 86] on div at bounding box center [210, 81] width 107 height 10
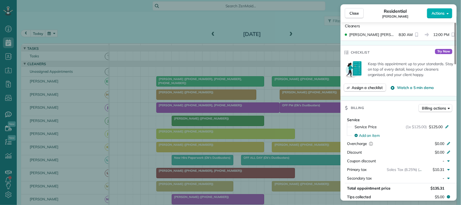
scroll to position [202, 0]
click at [353, 16] on button "Close" at bounding box center [354, 13] width 19 height 10
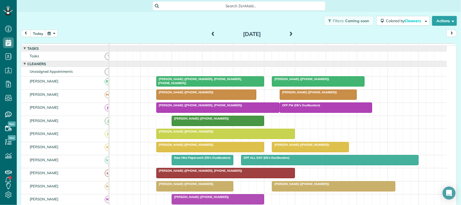
click at [311, 81] on span "Terry Turon (+17135025927)" at bounding box center [300, 79] width 58 height 4
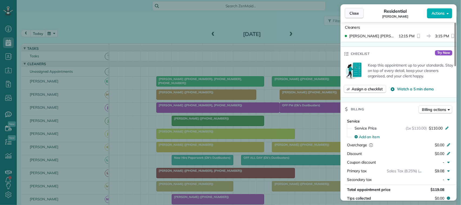
scroll to position [169, 0]
click at [362, 12] on button "Close" at bounding box center [354, 13] width 19 height 10
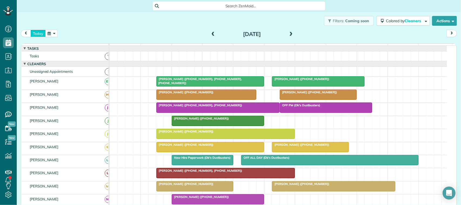
click at [39, 33] on button "today" at bounding box center [37, 33] width 15 height 7
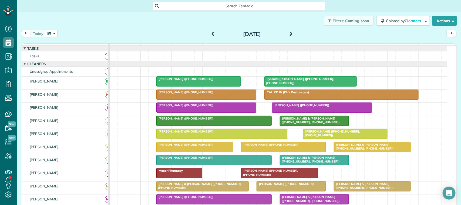
click at [103, 31] on div "today Tuesday Sep 23, 2025" at bounding box center [239, 35] width 436 height 10
click at [210, 36] on span at bounding box center [213, 34] width 6 height 5
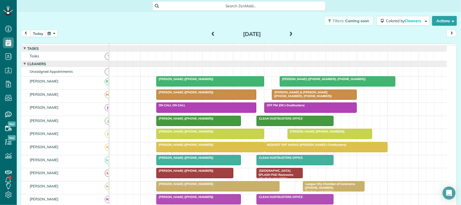
click at [292, 86] on div at bounding box center [337, 81] width 115 height 10
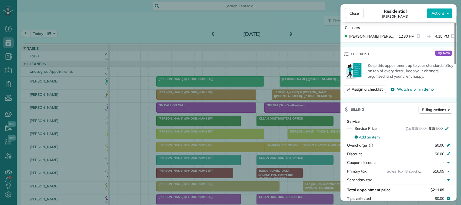
scroll to position [202, 0]
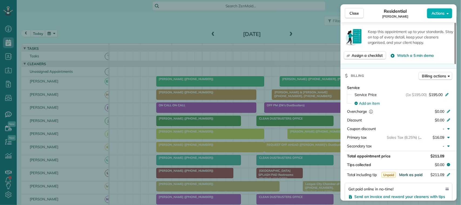
click at [412, 177] on button "Mark as paid" at bounding box center [410, 174] width 23 height 5
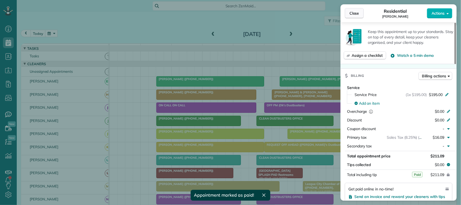
click at [348, 14] on button "Close" at bounding box center [354, 13] width 19 height 10
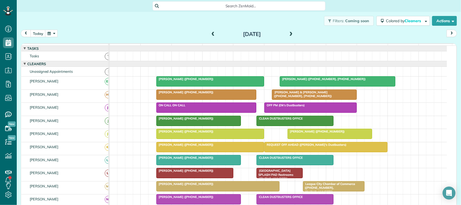
click at [205, 81] on div "Kris Garza (+12813524408)" at bounding box center [210, 79] width 104 height 4
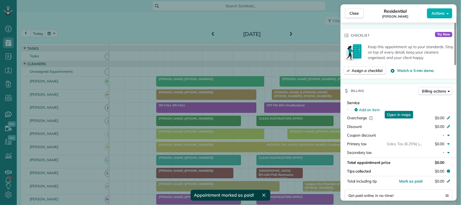
scroll to position [202, 0]
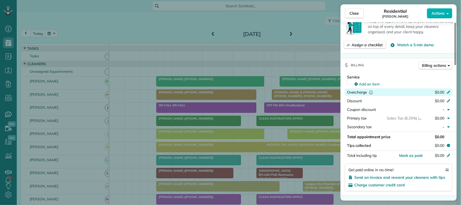
click at [438, 92] on span "$0.00" at bounding box center [438, 92] width 9 height 5
click at [440, 92] on input "*****" at bounding box center [435, 92] width 23 height 8
type input "****"
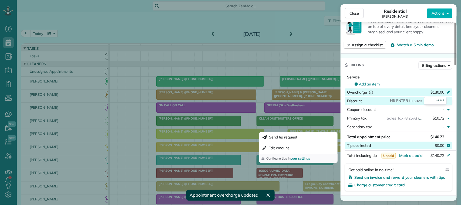
click at [437, 147] on span "$0.00" at bounding box center [438, 144] width 9 height 5
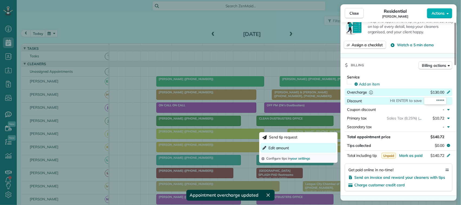
click at [320, 146] on button "Edit amount" at bounding box center [298, 148] width 76 height 10
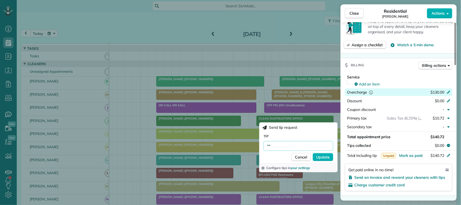
click at [301, 145] on input "**" at bounding box center [298, 146] width 70 height 10
click at [301, 144] on input "**" at bounding box center [298, 146] width 70 height 10
type input "***"
click at [324, 145] on input "***" at bounding box center [298, 146] width 70 height 10
click at [311, 134] on label "Tip" at bounding box center [298, 136] width 70 height 6
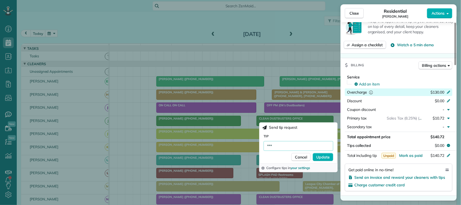
click at [311, 141] on input "***" at bounding box center [298, 146] width 70 height 10
click at [327, 158] on span "Update" at bounding box center [322, 156] width 13 height 5
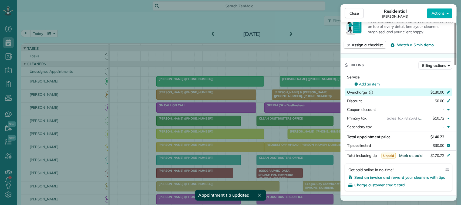
click at [411, 157] on span "Mark as paid" at bounding box center [410, 155] width 23 height 5
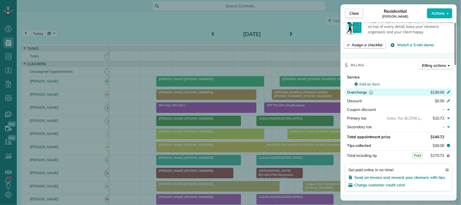
click at [348, 16] on button "Close" at bounding box center [354, 13] width 19 height 10
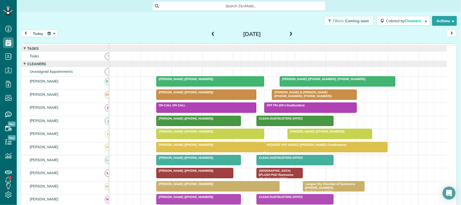
click at [210, 33] on span at bounding box center [213, 34] width 6 height 5
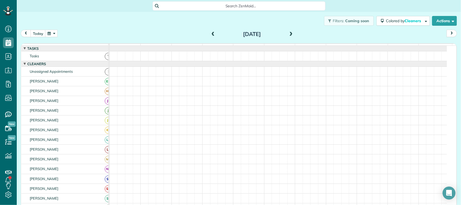
click at [210, 33] on span at bounding box center [213, 34] width 6 height 5
click at [51, 30] on button "button" at bounding box center [51, 33] width 12 height 7
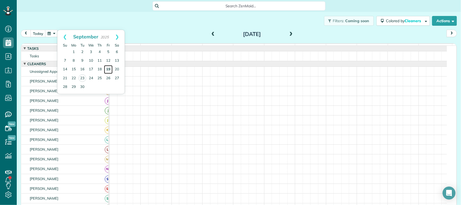
click at [108, 68] on link "19" at bounding box center [108, 69] width 9 height 9
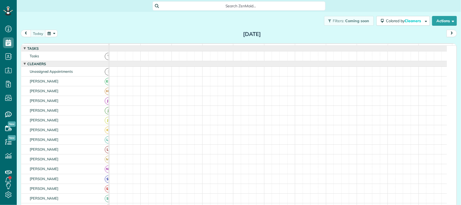
scroll to position [2, 2]
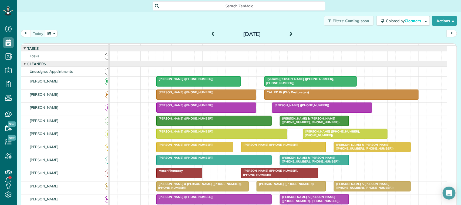
click at [53, 36] on button "button" at bounding box center [51, 33] width 12 height 7
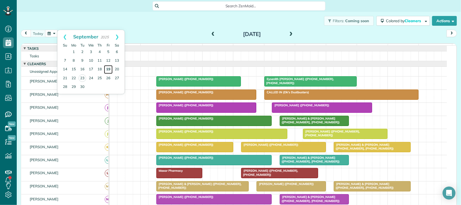
click at [110, 68] on link "19" at bounding box center [108, 69] width 9 height 9
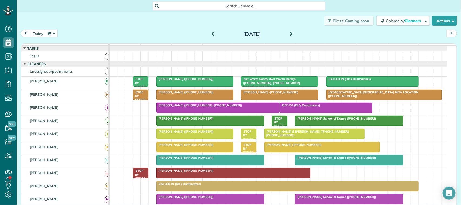
click at [194, 86] on div at bounding box center [195, 81] width 76 height 10
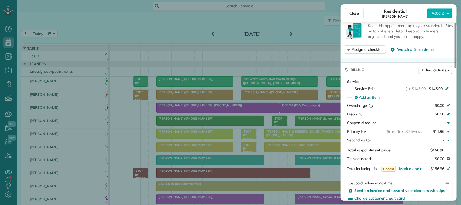
scroll to position [202, 0]
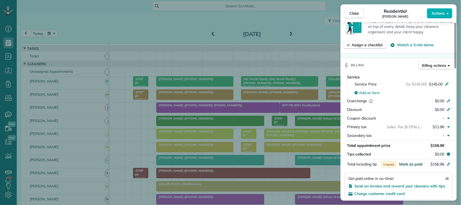
click at [408, 166] on span "Mark as paid" at bounding box center [410, 163] width 23 height 5
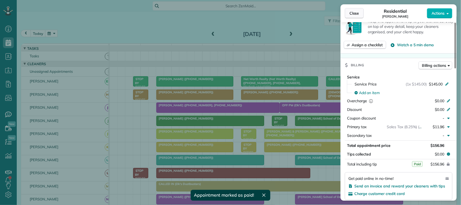
click at [361, 12] on button "Close" at bounding box center [354, 13] width 19 height 10
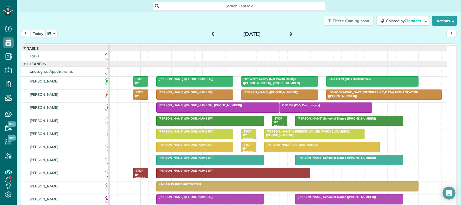
click at [33, 32] on button "today" at bounding box center [37, 33] width 15 height 7
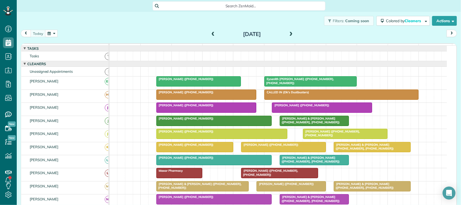
click at [131, 35] on div "[DATE] [DATE]" at bounding box center [239, 35] width 436 height 10
click at [55, 32] on button "button" at bounding box center [51, 33] width 12 height 7
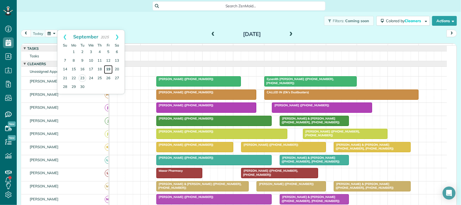
click at [107, 72] on link "19" at bounding box center [108, 69] width 9 height 9
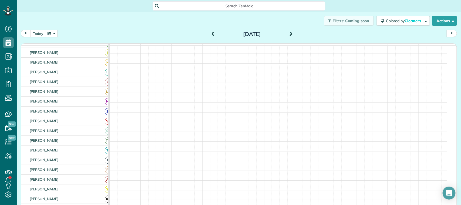
scroll to position [81, 0]
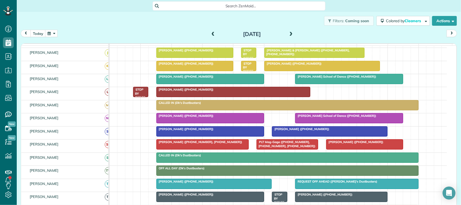
click at [187, 149] on div at bounding box center [203, 144] width 92 height 10
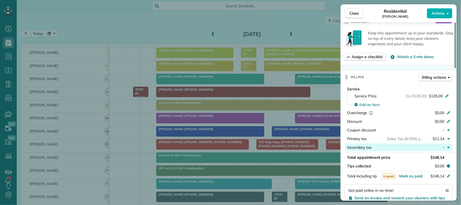
scroll to position [202, 0]
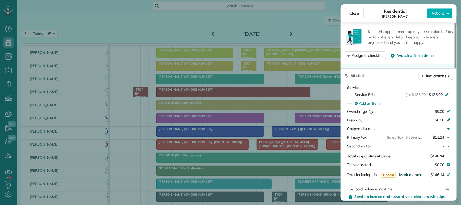
click at [415, 176] on span "Mark as paid" at bounding box center [410, 174] width 23 height 5
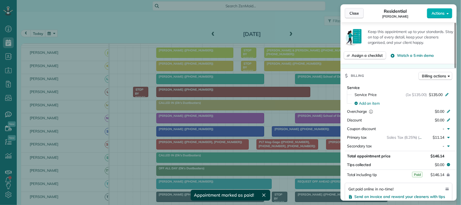
click at [354, 13] on span "Close" at bounding box center [354, 13] width 10 height 5
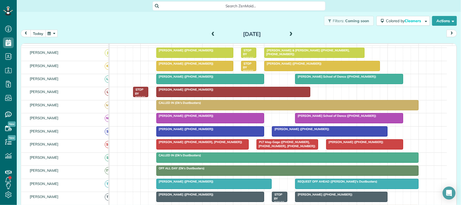
click at [32, 34] on button "today" at bounding box center [37, 33] width 15 height 7
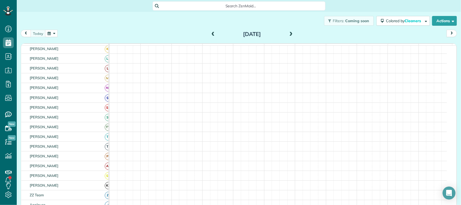
scroll to position [67, 0]
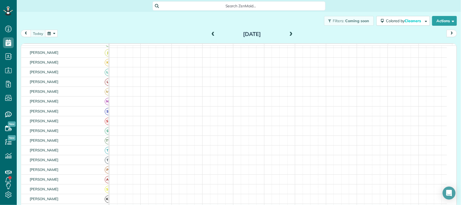
click at [210, 33] on span at bounding box center [213, 34] width 6 height 5
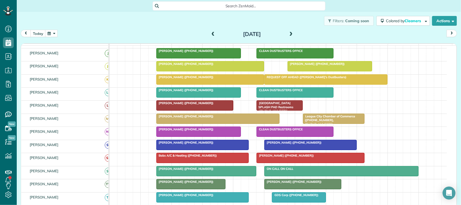
scroll to position [81, 0]
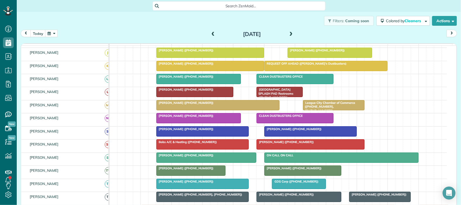
click at [55, 33] on button "button" at bounding box center [51, 33] width 12 height 7
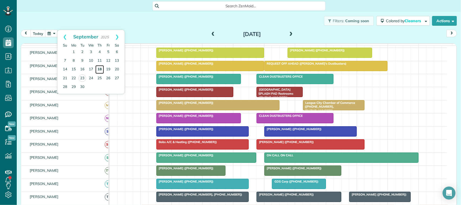
click at [99, 70] on link "18" at bounding box center [99, 69] width 9 height 9
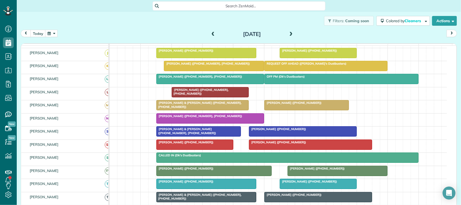
scroll to position [67, 0]
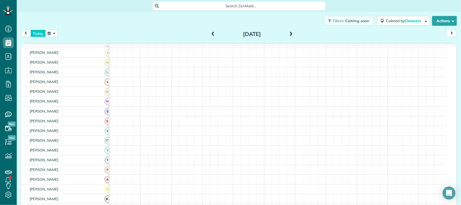
click at [39, 30] on button "today" at bounding box center [37, 33] width 15 height 7
click at [49, 32] on button "button" at bounding box center [51, 33] width 12 height 7
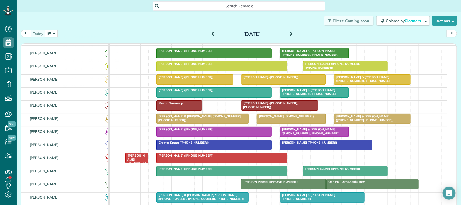
scroll to position [81, 0]
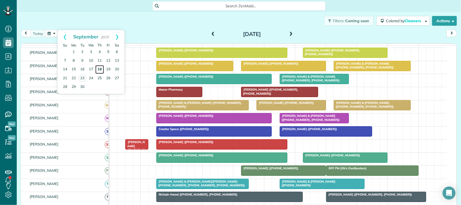
click at [98, 70] on link "18" at bounding box center [99, 69] width 9 height 9
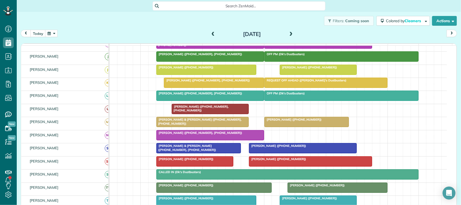
scroll to position [84, 0]
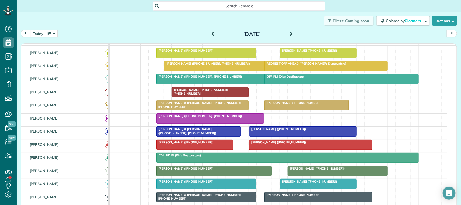
click at [180, 149] on div at bounding box center [195, 145] width 76 height 10
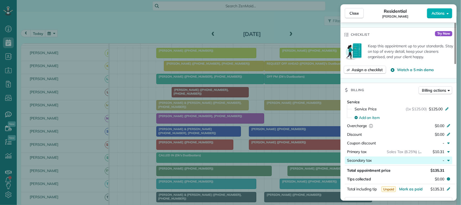
scroll to position [202, 0]
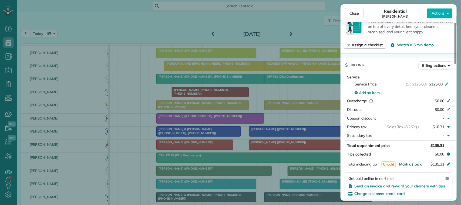
click at [412, 166] on span "Mark as paid" at bounding box center [410, 163] width 23 height 5
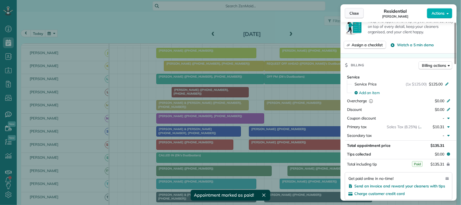
click at [357, 13] on span "Close" at bounding box center [354, 13] width 10 height 5
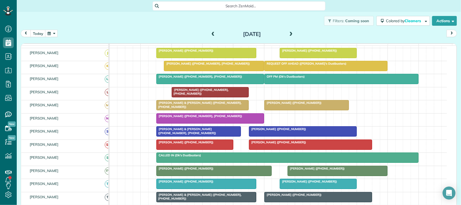
click at [304, 144] on div "Cynthia Hampton (+19188045153)" at bounding box center [310, 142] width 120 height 4
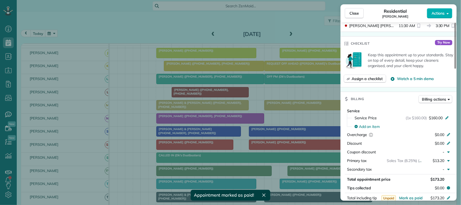
scroll to position [236, 0]
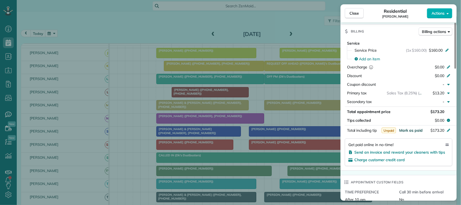
click at [415, 129] on span "Mark as paid" at bounding box center [410, 130] width 23 height 5
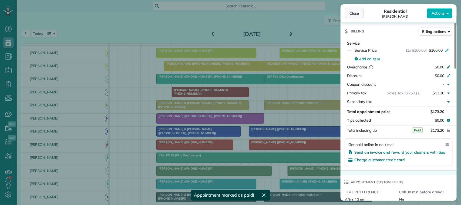
click at [361, 10] on button "Close" at bounding box center [354, 13] width 19 height 10
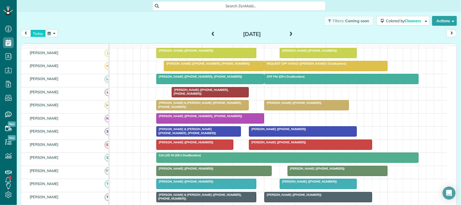
click at [33, 32] on button "today" at bounding box center [37, 33] width 15 height 7
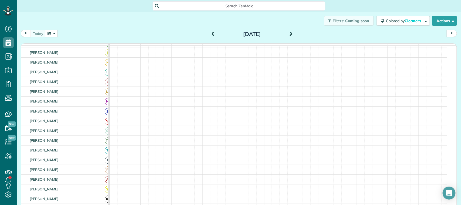
click at [49, 33] on button "button" at bounding box center [51, 33] width 12 height 7
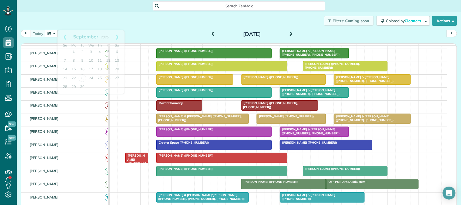
scroll to position [81, 0]
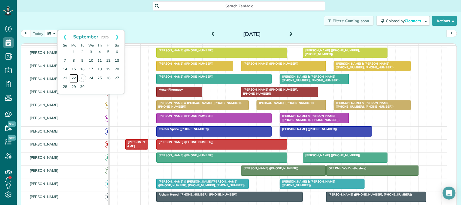
click at [75, 79] on link "22" at bounding box center [73, 78] width 9 height 9
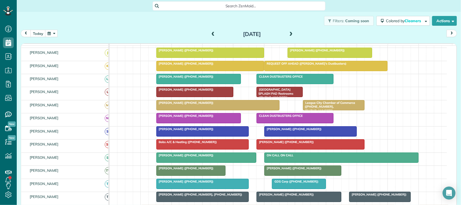
click at [173, 149] on div at bounding box center [203, 144] width 92 height 10
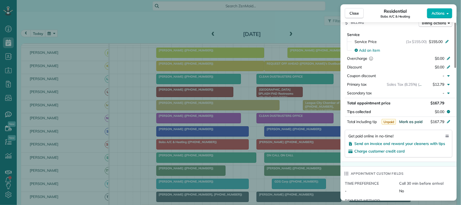
click at [416, 119] on span "Mark as paid" at bounding box center [410, 121] width 23 height 5
click at [357, 15] on span "Close" at bounding box center [354, 13] width 10 height 5
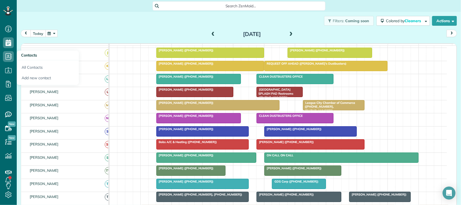
click at [40, 33] on button "today" at bounding box center [37, 33] width 15 height 7
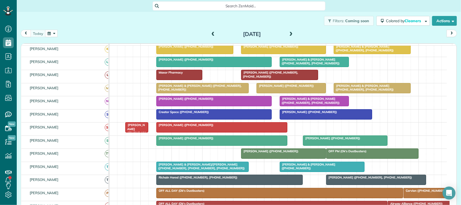
scroll to position [101, 0]
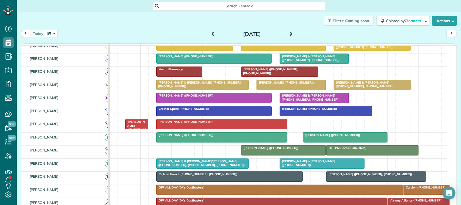
click at [288, 35] on span at bounding box center [291, 34] width 6 height 5
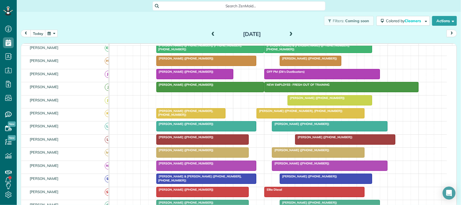
scroll to position [13, 0]
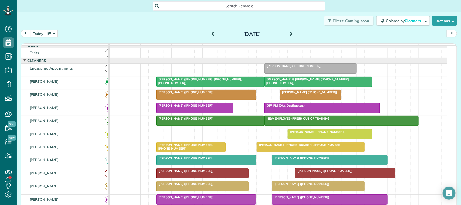
click at [290, 35] on span at bounding box center [291, 34] width 6 height 5
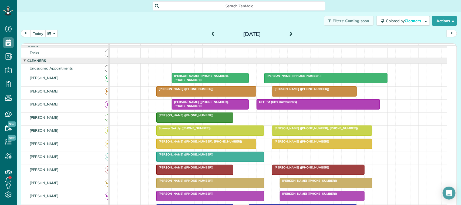
click at [42, 33] on button "today" at bounding box center [37, 33] width 15 height 7
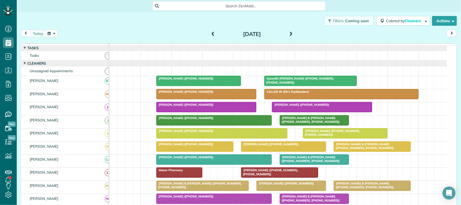
scroll to position [0, 0]
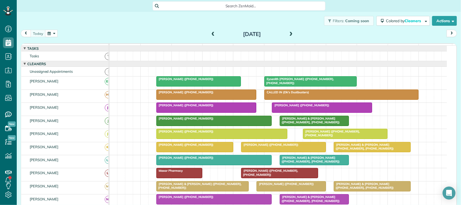
click at [141, 32] on div "today Tuesday Sep 23, 2025" at bounding box center [239, 35] width 436 height 10
click at [52, 33] on button "button" at bounding box center [51, 33] width 12 height 7
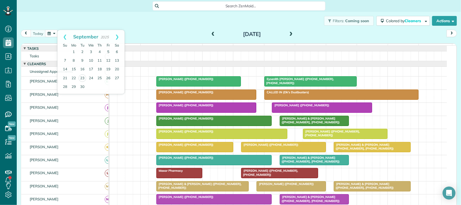
click at [72, 23] on div "Filters: Coming soon Colored by Cleaners Color by Cleaner Color by Team Color b…" at bounding box center [239, 21] width 444 height 18
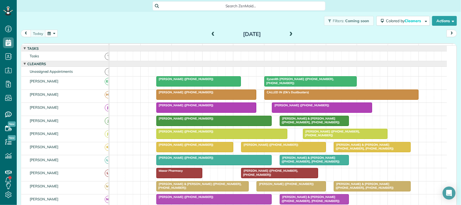
click at [288, 34] on span at bounding box center [291, 34] width 6 height 5
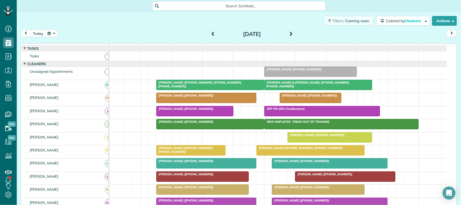
scroll to position [107, 0]
click at [36, 38] on div "today Wednesday Sep 24, 2025" at bounding box center [239, 35] width 436 height 10
click at [37, 33] on button "today" at bounding box center [37, 33] width 15 height 7
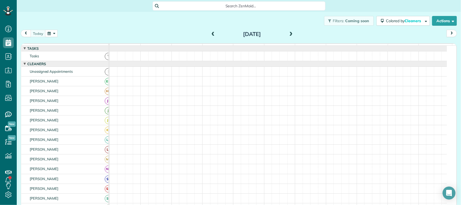
click at [54, 35] on button "button" at bounding box center [51, 33] width 12 height 7
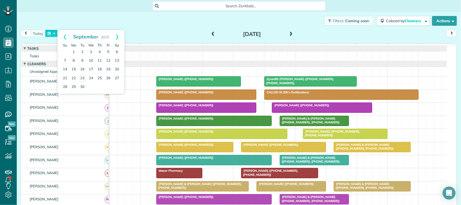
click at [56, 30] on button "button" at bounding box center [51, 33] width 12 height 7
click at [60, 13] on div "Filters: Coming soon Colored by Cleaners Color by Cleaner Color by Team Color b…" at bounding box center [239, 21] width 444 height 18
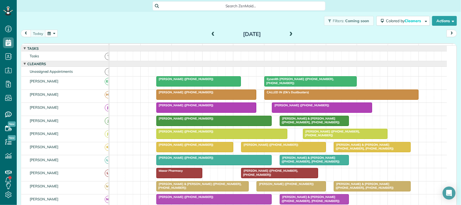
click at [290, 35] on span at bounding box center [291, 34] width 6 height 5
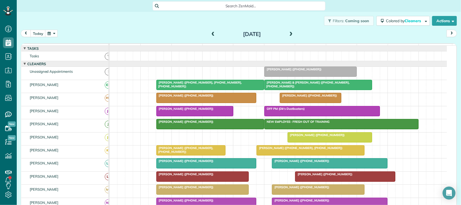
click at [290, 31] on span at bounding box center [291, 34] width 6 height 8
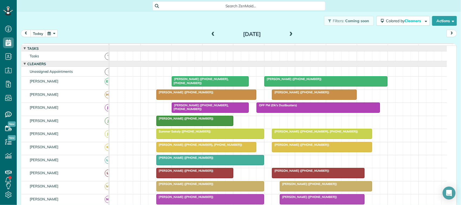
click at [179, 148] on div at bounding box center [207, 147] width 100 height 10
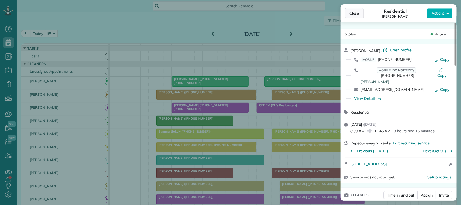
click at [360, 11] on button "Close" at bounding box center [354, 13] width 19 height 10
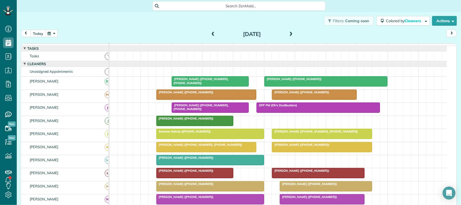
click at [43, 33] on button "today" at bounding box center [37, 33] width 15 height 7
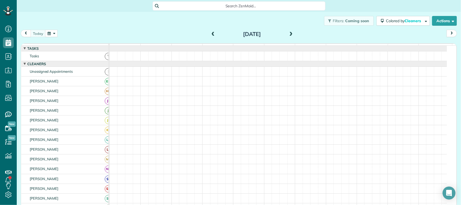
click at [49, 34] on button "button" at bounding box center [51, 33] width 12 height 7
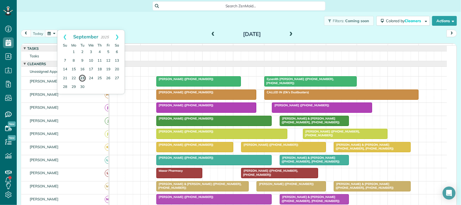
click at [80, 76] on link "23" at bounding box center [83, 78] width 8 height 8
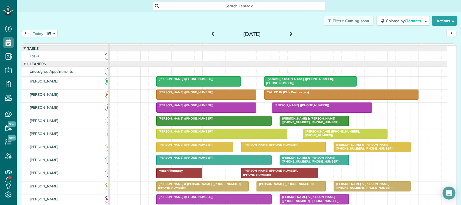
scroll to position [34, 0]
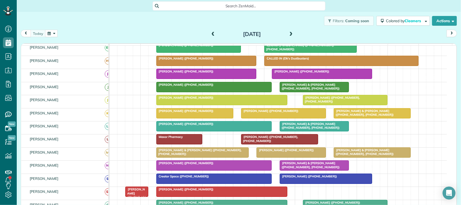
click at [257, 118] on div at bounding box center [283, 113] width 84 height 10
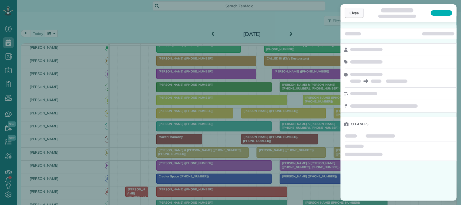
click at [358, 13] on span "Close" at bounding box center [354, 12] width 10 height 5
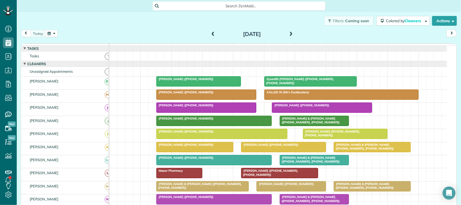
scroll to position [63, 0]
click at [54, 36] on button "button" at bounding box center [51, 33] width 12 height 7
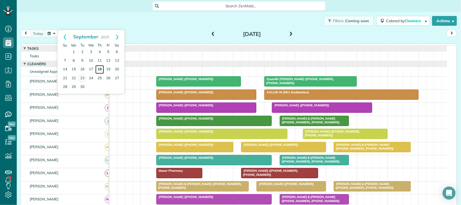
click at [98, 69] on link "18" at bounding box center [99, 69] width 9 height 9
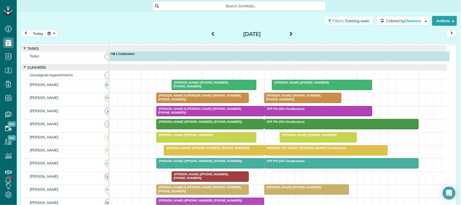
scroll to position [3, 0]
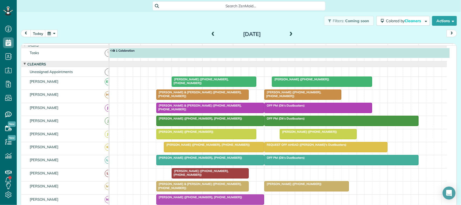
click at [196, 85] on span "Keleigh Warnke (+12816872160, +12813827943)" at bounding box center [199, 81] width 57 height 8
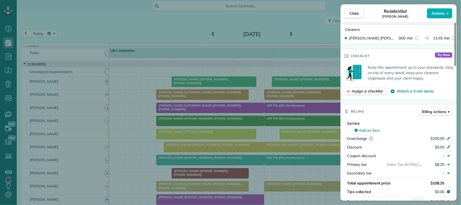
scroll to position [203, 0]
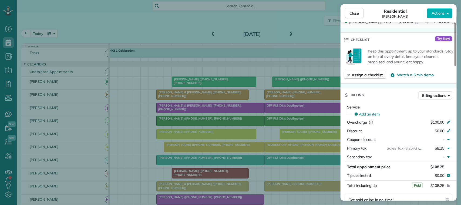
drag, startPoint x: 358, startPoint y: 16, endPoint x: 355, endPoint y: 19, distance: 3.6
click at [358, 16] on button "Close" at bounding box center [354, 13] width 19 height 10
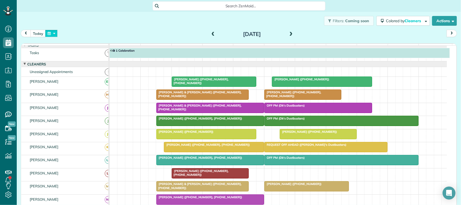
click at [49, 36] on button "button" at bounding box center [51, 33] width 12 height 7
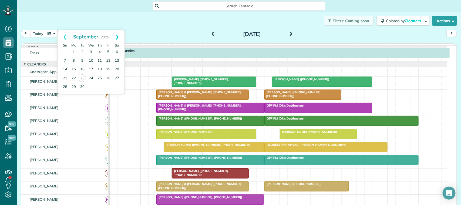
click at [122, 34] on link "Next" at bounding box center [117, 36] width 15 height 13
click at [93, 50] on link "1" at bounding box center [91, 52] width 9 height 9
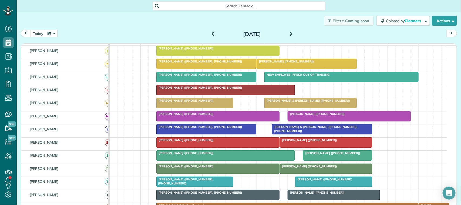
scroll to position [101, 0]
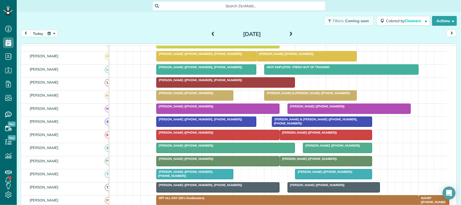
click at [181, 74] on div at bounding box center [207, 69] width 100 height 10
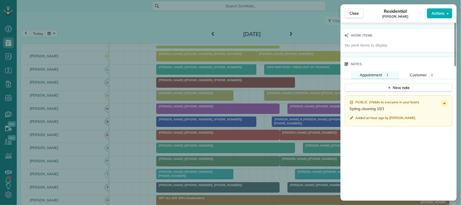
scroll to position [506, 0]
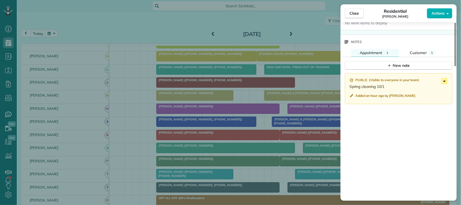
click at [446, 78] on icon at bounding box center [444, 81] width 6 height 6
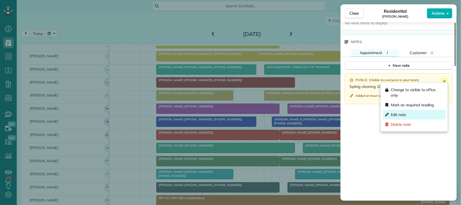
click at [414, 115] on div "Edit note" at bounding box center [414, 115] width 63 height 10
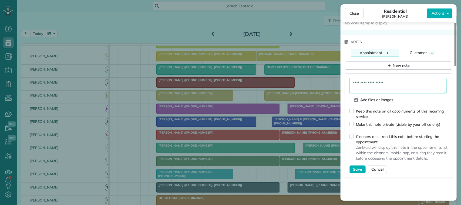
click at [406, 90] on textarea "**********" at bounding box center [397, 86] width 97 height 16
type textarea "**********"
click at [362, 166] on span "Save" at bounding box center [357, 168] width 9 height 5
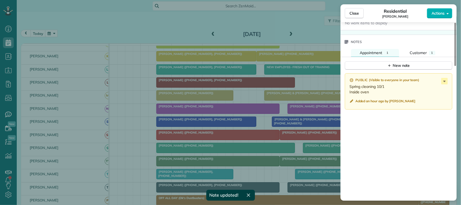
drag, startPoint x: 361, startPoint y: 12, endPoint x: 333, endPoint y: 26, distance: 31.5
click at [361, 13] on button "Close" at bounding box center [354, 13] width 19 height 10
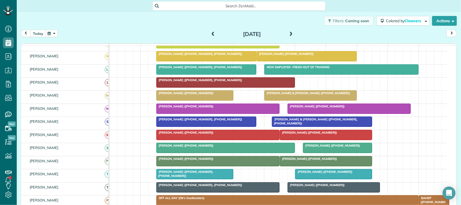
click at [35, 37] on div "today Wednesday Oct 1, 2025" at bounding box center [239, 35] width 436 height 10
click at [45, 34] on button "today" at bounding box center [37, 33] width 15 height 7
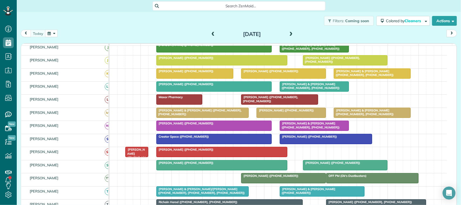
scroll to position [90, 0]
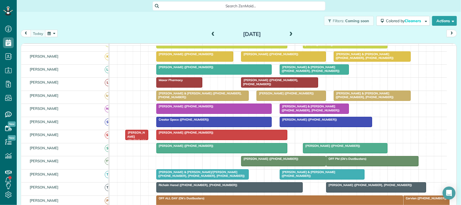
click at [70, 31] on div "today Tuesday Sep 23, 2025" at bounding box center [239, 35] width 436 height 10
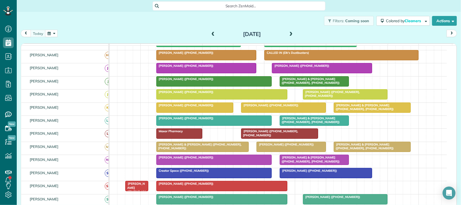
scroll to position [34, 0]
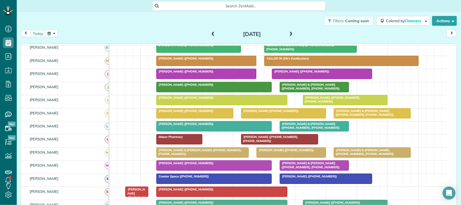
click at [71, 36] on div "today Tuesday Sep 23, 2025" at bounding box center [239, 35] width 436 height 10
click at [65, 35] on div "today Tuesday Sep 23, 2025" at bounding box center [239, 35] width 436 height 10
click at [179, 99] on span "Jessica Mcivor (+16107624874)" at bounding box center [185, 98] width 58 height 4
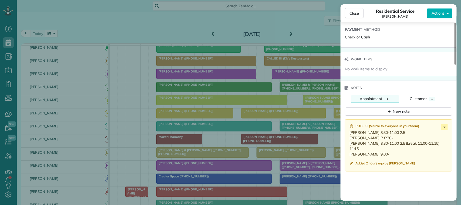
scroll to position [472, 0]
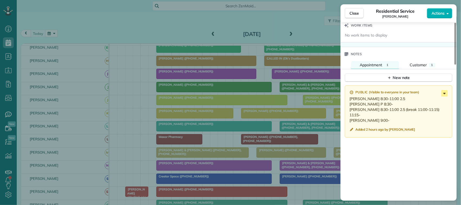
click at [443, 94] on icon at bounding box center [444, 93] width 6 height 6
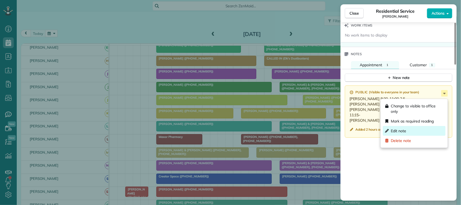
click at [422, 131] on div "Edit note" at bounding box center [414, 131] width 63 height 10
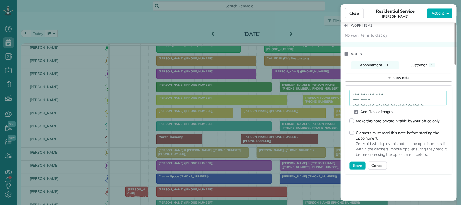
click at [394, 103] on textarea "**********" at bounding box center [397, 98] width 97 height 16
click at [392, 101] on textarea "**********" at bounding box center [397, 98] width 97 height 16
type textarea "**********"
click at [360, 168] on span "Save" at bounding box center [357, 165] width 9 height 5
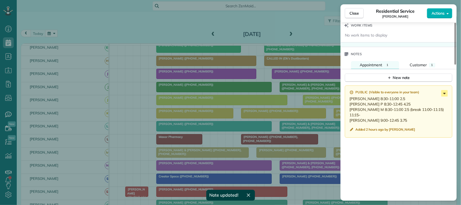
click at [444, 94] on icon at bounding box center [444, 93] width 6 height 6
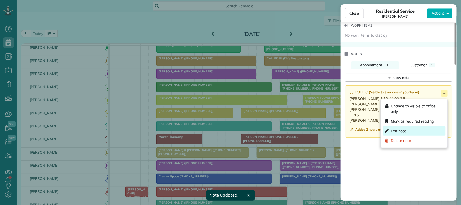
click at [421, 130] on div "Edit note" at bounding box center [414, 131] width 63 height 10
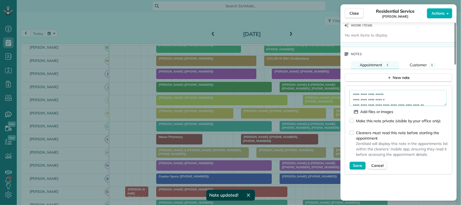
click at [403, 102] on textarea "**********" at bounding box center [397, 98] width 97 height 16
click at [400, 97] on textarea "**********" at bounding box center [397, 98] width 97 height 16
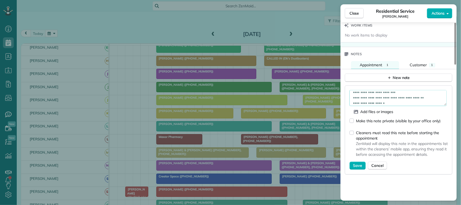
scroll to position [13, 0]
click at [391, 95] on textarea "**********" at bounding box center [397, 98] width 97 height 16
click at [397, 104] on textarea "**********" at bounding box center [397, 98] width 97 height 16
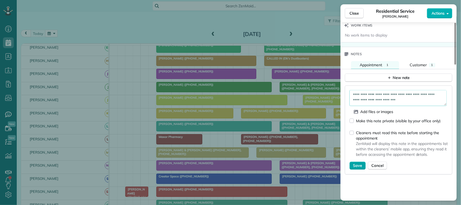
type textarea "**********"
click at [361, 168] on span "Save" at bounding box center [357, 165] width 9 height 5
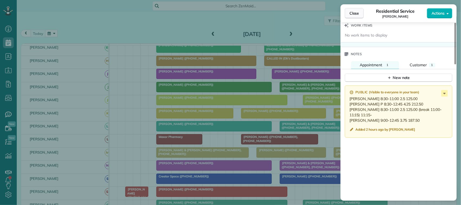
click at [351, 12] on span "Close" at bounding box center [354, 13] width 10 height 5
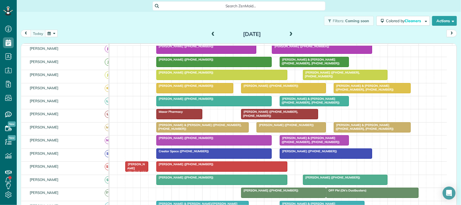
scroll to position [67, 0]
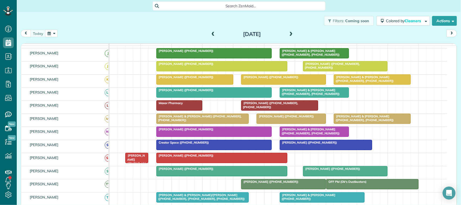
click at [183, 66] on span "Jessica Mcivor (+16107624874)" at bounding box center [185, 64] width 58 height 4
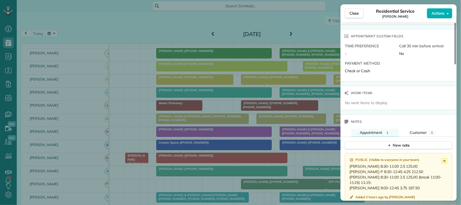
scroll to position [439, 0]
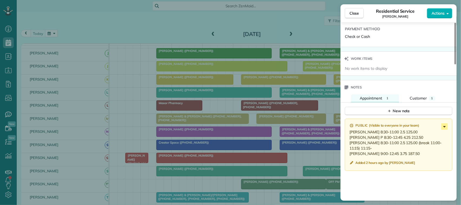
click at [443, 128] on icon at bounding box center [444, 126] width 6 height 6
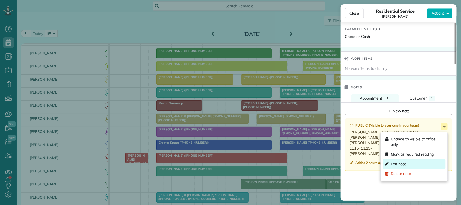
click at [428, 160] on div "Edit note" at bounding box center [414, 164] width 63 height 10
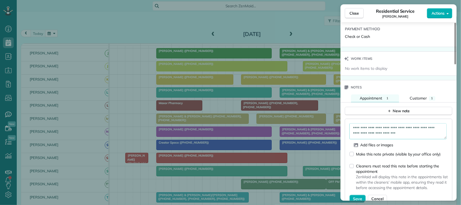
click at [392, 130] on textarea "**********" at bounding box center [397, 131] width 97 height 16
click at [393, 130] on textarea "**********" at bounding box center [397, 131] width 97 height 16
click at [419, 138] on textarea "**********" at bounding box center [397, 131] width 97 height 16
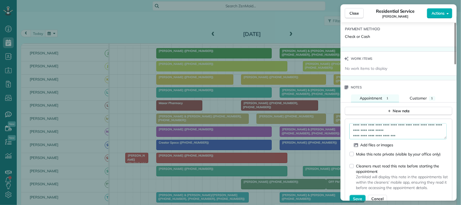
scroll to position [19, 0]
click at [352, 137] on textarea "**********" at bounding box center [397, 131] width 97 height 16
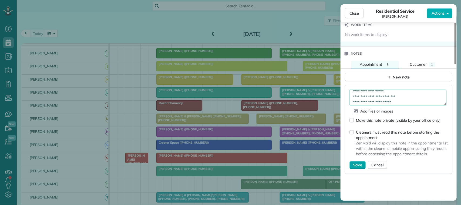
type textarea "**********"
click at [362, 168] on span "Save" at bounding box center [357, 164] width 9 height 5
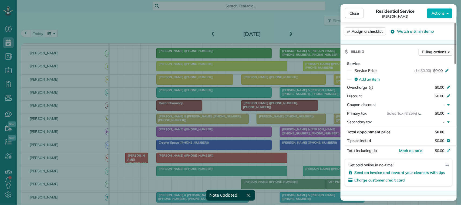
scroll to position [236, 0]
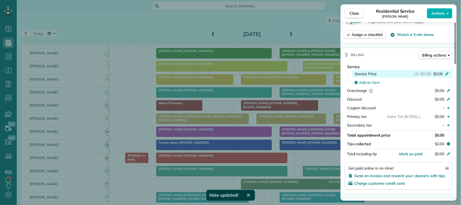
click at [442, 72] on span "$0.00" at bounding box center [437, 73] width 9 height 5
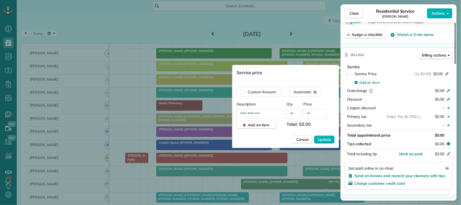
click at [318, 111] on input "**" at bounding box center [314, 114] width 23 height 10
type input "*******"
click at [325, 138] on span "Update" at bounding box center [323, 139] width 13 height 5
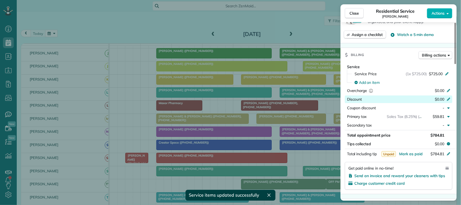
click at [438, 99] on span "$0.00" at bounding box center [438, 99] width 9 height 5
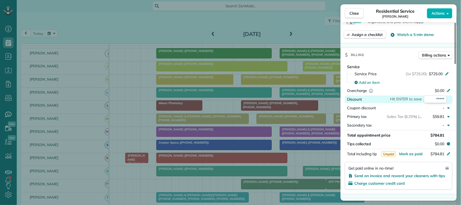
click at [439, 99] on input "*****" at bounding box center [435, 99] width 23 height 8
click at [442, 100] on input "*****" at bounding box center [435, 99] width 23 height 8
type input "*******"
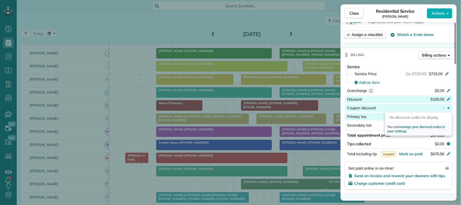
click at [369, 116] on div "Primary tax" at bounding box center [367, 116] width 40 height 5
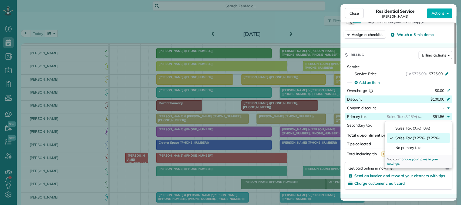
click at [362, 160] on div "Service Service Price (1x $725.00) $725.00 Add an item Overcharge $0.00 Discoun…" at bounding box center [398, 128] width 116 height 132
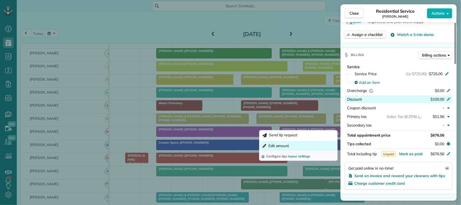
click at [300, 148] on button "Edit amount" at bounding box center [298, 146] width 76 height 10
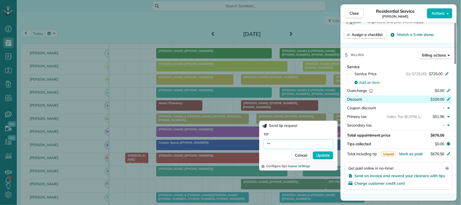
click at [316, 145] on input "**" at bounding box center [298, 144] width 70 height 10
type input "******"
click at [321, 153] on span "Update" at bounding box center [322, 154] width 13 height 5
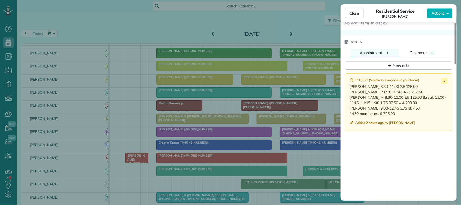
scroll to position [471, 0]
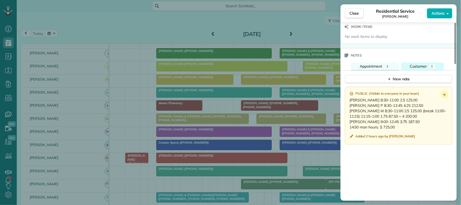
click at [424, 69] on span "Customer" at bounding box center [418, 66] width 17 height 5
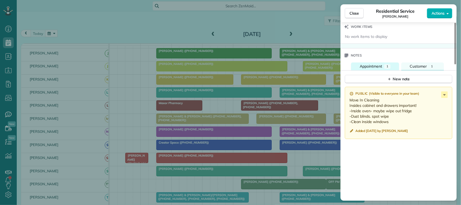
click at [376, 69] on span "Appointment" at bounding box center [370, 66] width 22 height 5
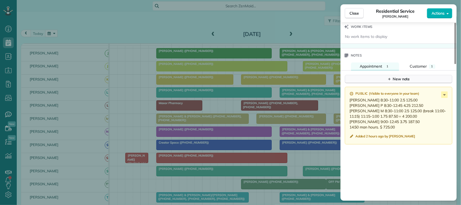
click at [416, 80] on button "New note" at bounding box center [398, 79] width 107 height 8
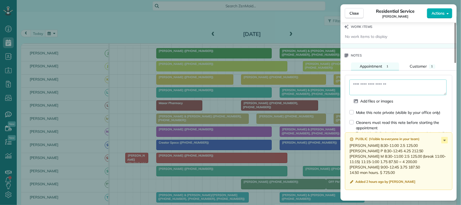
click at [402, 89] on textarea at bounding box center [397, 87] width 97 height 16
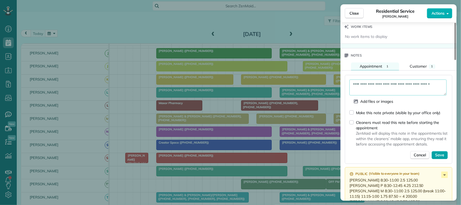
type textarea "**********"
click at [437, 158] on span "Save" at bounding box center [439, 154] width 9 height 5
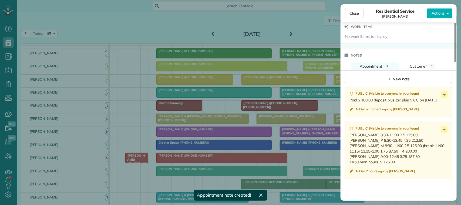
scroll to position [505, 0]
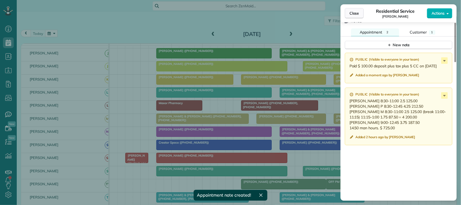
click at [355, 13] on span "Close" at bounding box center [354, 13] width 10 height 5
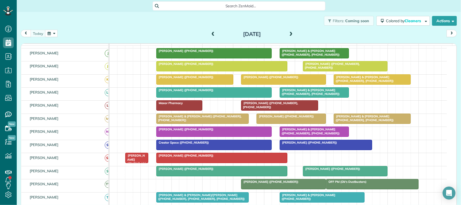
click at [65, 29] on div "Filters: Coming soon Colored by Cleaners Color by Cleaner Color by Team Color b…" at bounding box center [239, 21] width 444 height 18
click at [182, 71] on link "Jessica Mcivor (+16107624874)" at bounding box center [221, 66] width 131 height 10
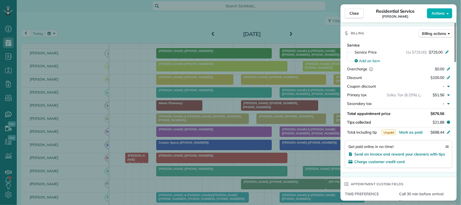
scroll to position [270, 0]
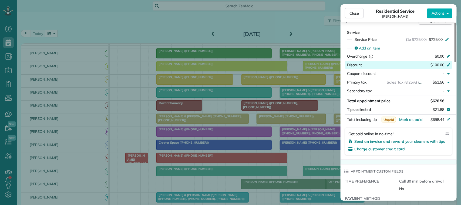
click at [448, 65] on icon at bounding box center [448, 64] width 3 height 3
click at [438, 65] on input "*******" at bounding box center [435, 65] width 23 height 8
type input "*******"
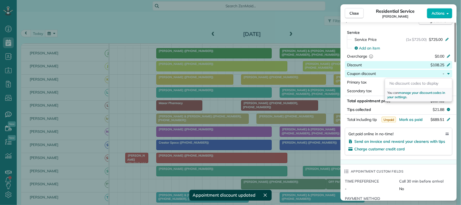
click at [427, 170] on div "Appointment custom fields" at bounding box center [398, 171] width 116 height 14
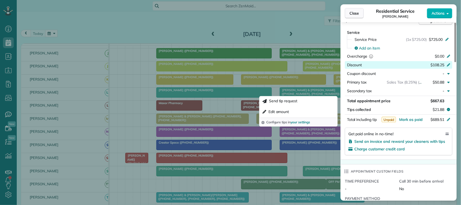
click at [356, 16] on button "Close" at bounding box center [354, 13] width 19 height 10
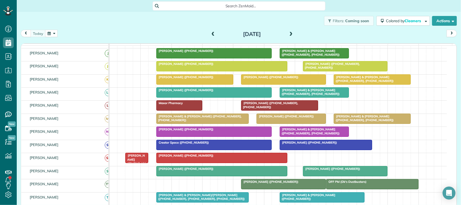
click at [162, 162] on div at bounding box center [222, 158] width 130 height 10
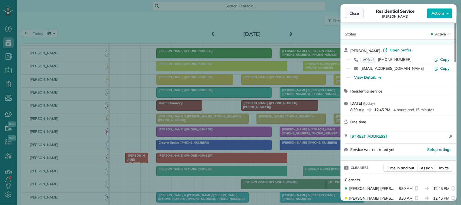
click at [358, 16] on button "Close" at bounding box center [354, 13] width 19 height 10
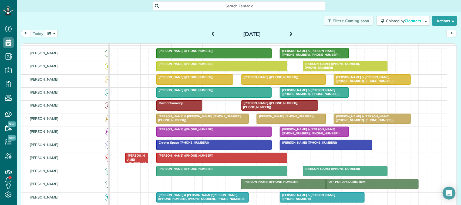
click at [173, 162] on div at bounding box center [222, 158] width 130 height 10
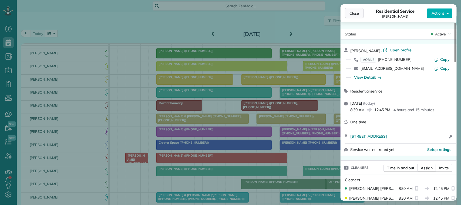
click at [357, 15] on span "Close" at bounding box center [354, 13] width 10 height 5
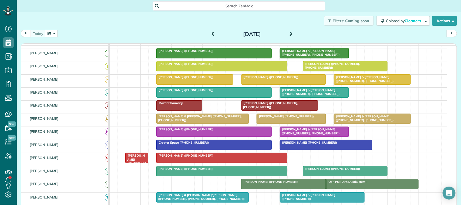
click at [54, 34] on button "button" at bounding box center [51, 33] width 12 height 7
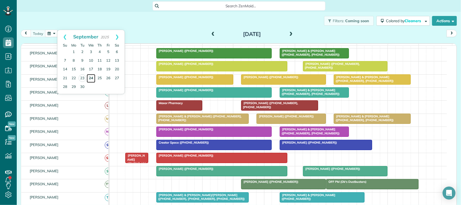
click at [91, 78] on link "24" at bounding box center [91, 78] width 9 height 9
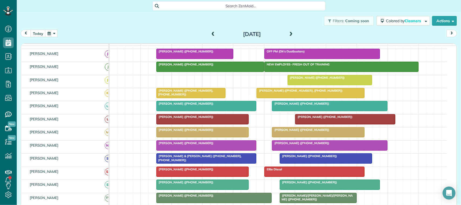
scroll to position [71, 0]
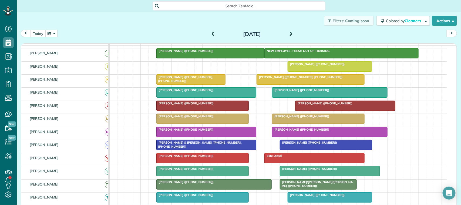
click at [37, 33] on button "today" at bounding box center [37, 33] width 15 height 7
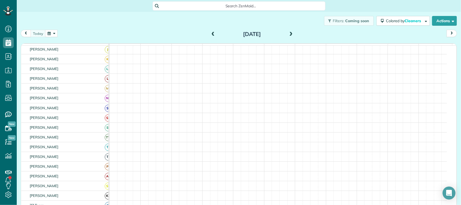
scroll to position [57, 0]
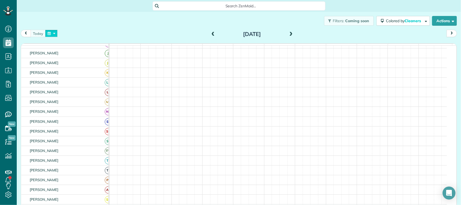
click at [49, 36] on button "button" at bounding box center [51, 33] width 12 height 7
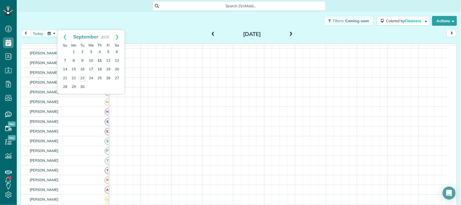
scroll to position [67, 0]
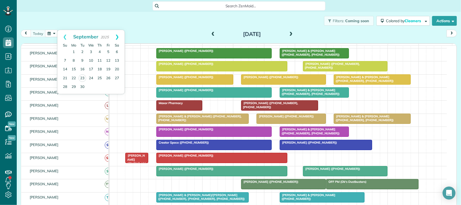
click at [118, 37] on link "Next" at bounding box center [117, 36] width 15 height 13
click at [65, 35] on link "Prev" at bounding box center [64, 36] width 15 height 13
click at [125, 34] on div "today Tuesday Sep 23, 2025" at bounding box center [239, 35] width 436 height 10
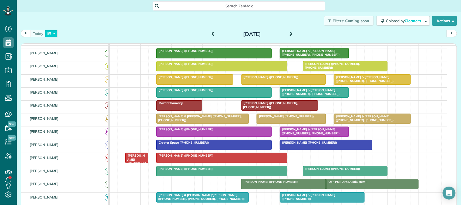
click at [50, 34] on button "button" at bounding box center [51, 33] width 12 height 7
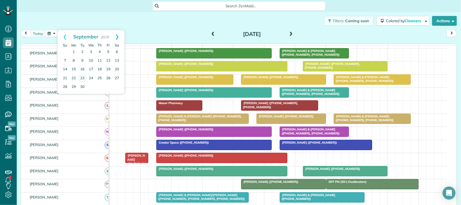
click at [118, 37] on link "Next" at bounding box center [117, 36] width 15 height 13
click at [91, 86] on link "29" at bounding box center [91, 86] width 9 height 9
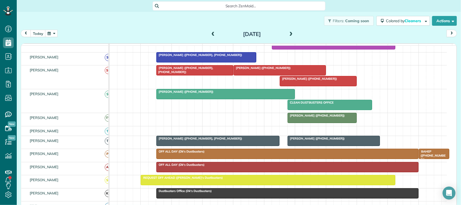
scroll to position [180, 0]
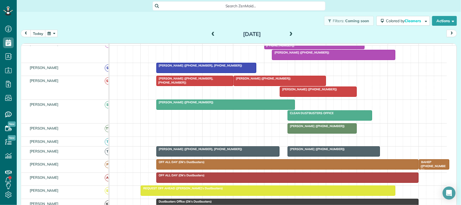
click at [45, 30] on button "button" at bounding box center [51, 33] width 12 height 7
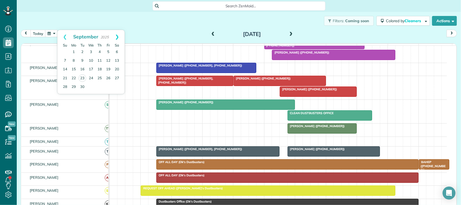
click at [122, 37] on link "Next" at bounding box center [117, 36] width 15 height 13
click at [81, 87] on link "28" at bounding box center [82, 86] width 9 height 9
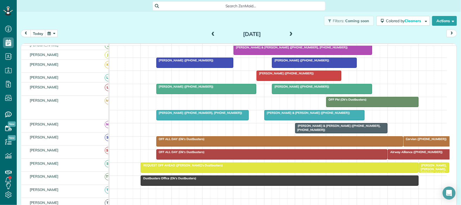
scroll to position [185, 0]
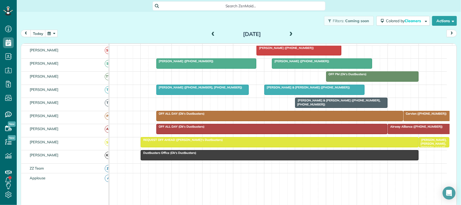
click at [214, 32] on div "Tuesday Oct 28, 2025" at bounding box center [252, 34] width 86 height 9
click at [210, 36] on span at bounding box center [213, 34] width 6 height 5
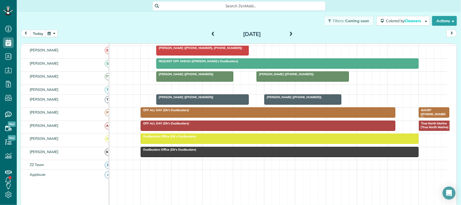
click at [288, 34] on span at bounding box center [291, 34] width 6 height 5
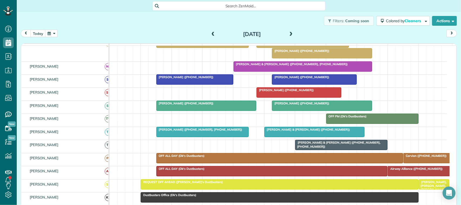
click at [288, 35] on span at bounding box center [291, 34] width 6 height 5
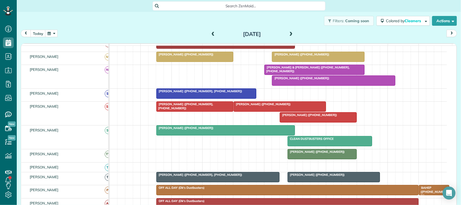
click at [315, 176] on span "Libby Watkins (+18323854237)" at bounding box center [316, 174] width 58 height 4
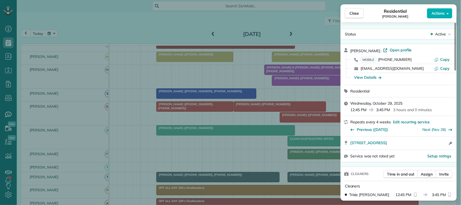
click at [436, 14] on span "Actions" at bounding box center [437, 13] width 13 height 5
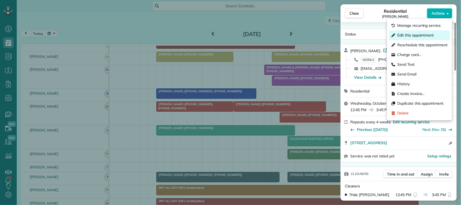
click at [421, 35] on span "Edit this appointment" at bounding box center [415, 35] width 36 height 5
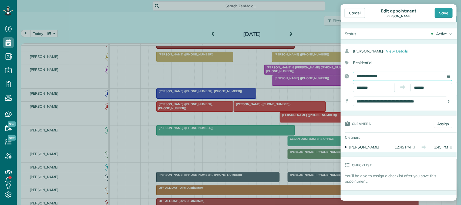
click at [389, 77] on input "**********" at bounding box center [402, 76] width 99 height 9
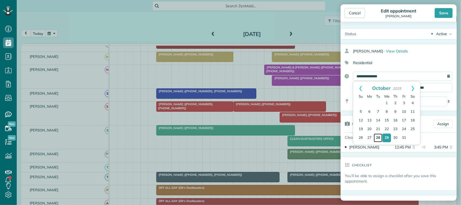
click at [378, 137] on link "28" at bounding box center [378, 137] width 9 height 9
type input "**********"
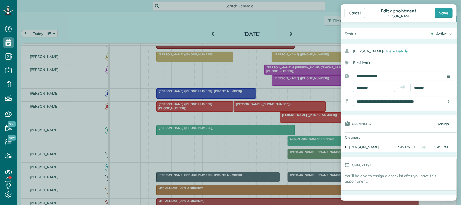
drag, startPoint x: 448, startPoint y: 13, endPoint x: 444, endPoint y: 20, distance: 8.0
click at [448, 13] on div "Save" at bounding box center [443, 13] width 18 height 10
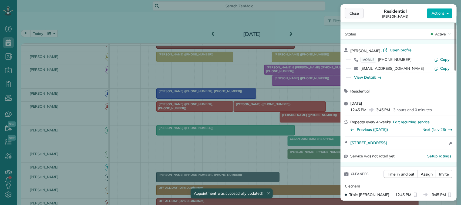
click at [359, 13] on button "Close" at bounding box center [354, 13] width 19 height 10
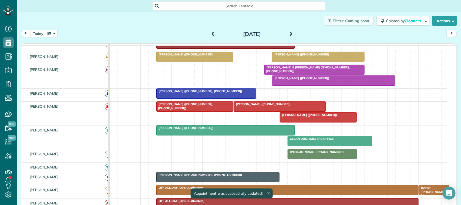
click at [211, 30] on span at bounding box center [213, 34] width 6 height 8
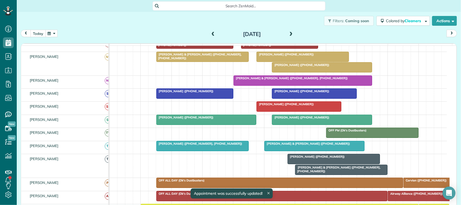
click at [42, 34] on button "today" at bounding box center [37, 33] width 15 height 7
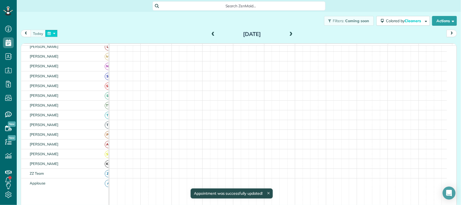
click at [52, 33] on button "button" at bounding box center [51, 33] width 12 height 7
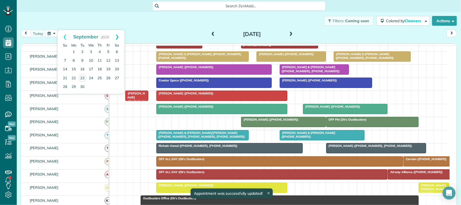
click at [120, 38] on link "Next" at bounding box center [117, 36] width 15 height 13
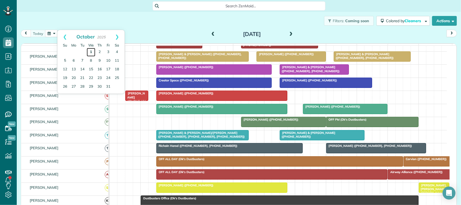
click at [91, 52] on link "1" at bounding box center [91, 52] width 9 height 9
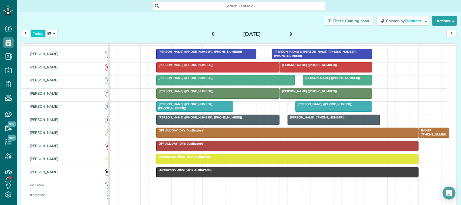
click at [43, 33] on button "today" at bounding box center [37, 33] width 15 height 7
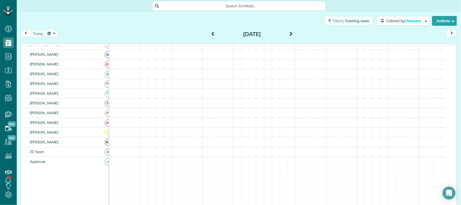
click at [50, 33] on button "button" at bounding box center [51, 33] width 12 height 7
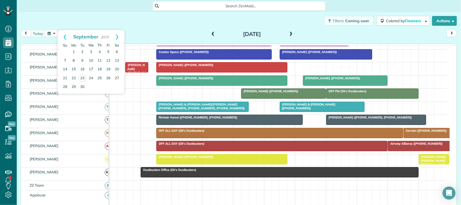
click at [121, 28] on div "Filters: Coming soon Colored by Cleaners Color by Cleaner Color by Team Color b…" at bounding box center [239, 21] width 444 height 18
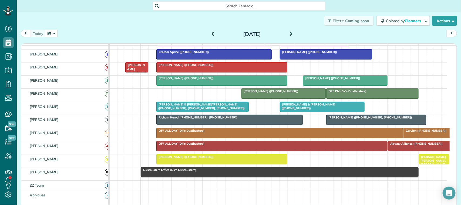
click at [118, 31] on div "today Tuesday Sep 23, 2025" at bounding box center [239, 35] width 436 height 10
click at [50, 34] on button "button" at bounding box center [51, 33] width 12 height 7
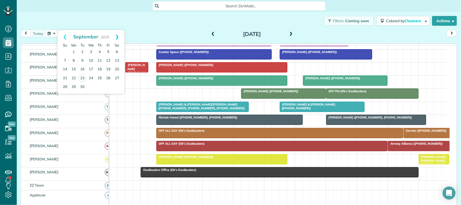
click at [113, 40] on link "Next" at bounding box center [117, 36] width 15 height 13
click at [84, 86] on link "28" at bounding box center [82, 86] width 9 height 9
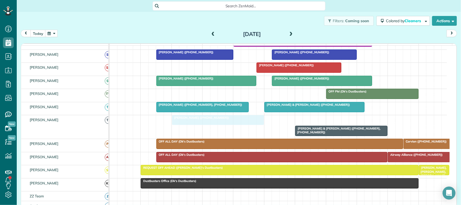
drag, startPoint x: 348, startPoint y: 125, endPoint x: 236, endPoint y: 130, distance: 112.1
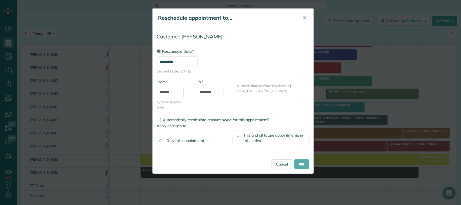
type input "**********"
click at [304, 164] on input "****" at bounding box center [301, 164] width 15 height 10
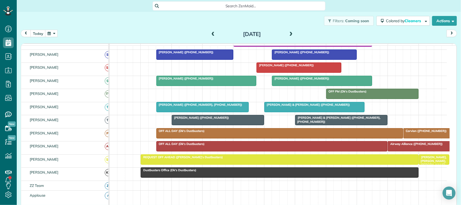
click at [211, 133] on div "OFF ALL DAY (Dk's Dustbusters)" at bounding box center [279, 131] width 243 height 4
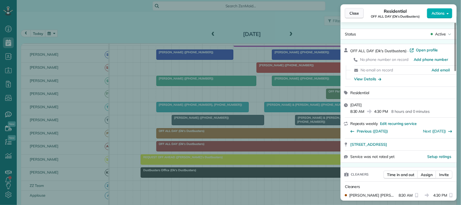
click at [357, 11] on span "Close" at bounding box center [354, 13] width 10 height 5
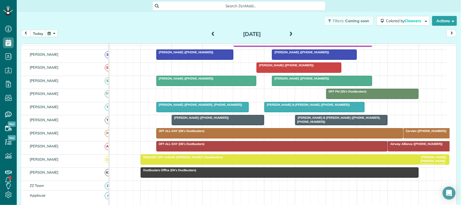
click at [197, 125] on div at bounding box center [218, 120] width 92 height 10
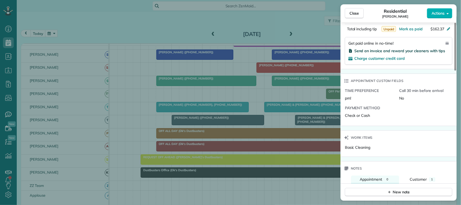
scroll to position [405, 0]
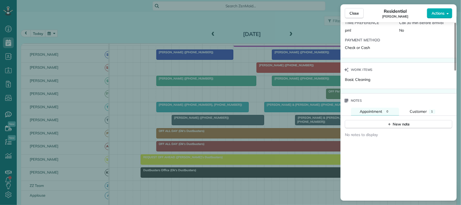
click at [386, 132] on div "No notes to display" at bounding box center [398, 185] width 116 height 114
click at [383, 132] on div "New note No notes to display" at bounding box center [398, 179] width 116 height 127
click at [385, 127] on button "New note" at bounding box center [398, 124] width 107 height 8
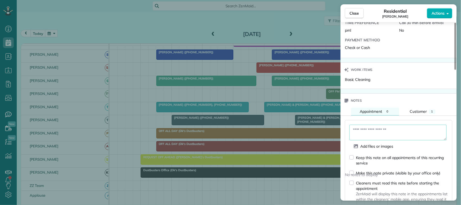
click at [384, 133] on textarea at bounding box center [397, 132] width 97 height 16
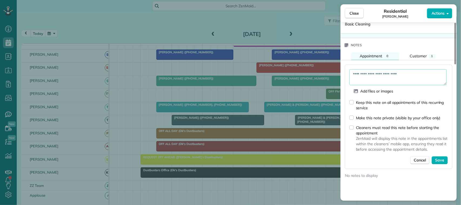
scroll to position [473, 0]
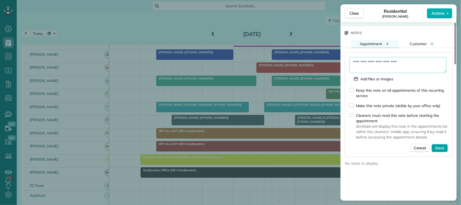
type textarea "**********"
click at [441, 151] on span "Save" at bounding box center [439, 147] width 9 height 5
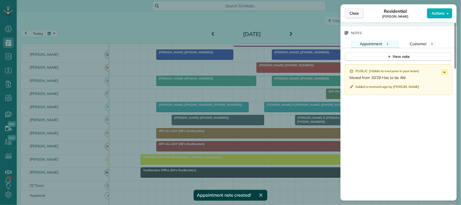
click at [359, 15] on span "Close" at bounding box center [354, 13] width 10 height 5
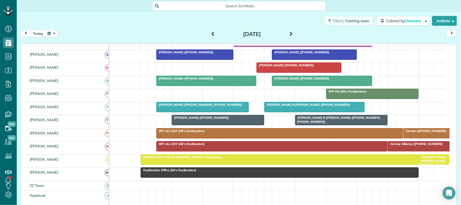
click at [35, 37] on div "today Tuesday Oct 28, 2025" at bounding box center [239, 35] width 436 height 10
click at [44, 33] on button "today" at bounding box center [37, 33] width 15 height 7
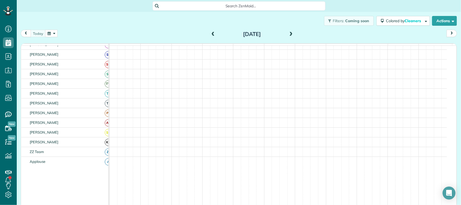
scroll to position [158, 0]
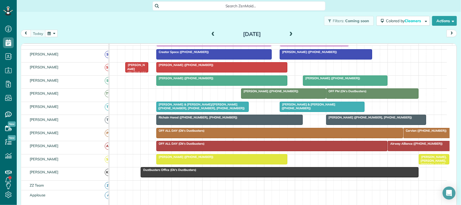
click at [288, 36] on span at bounding box center [291, 34] width 6 height 5
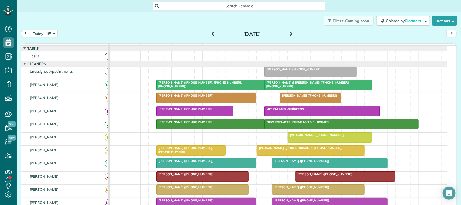
scroll to position [34, 0]
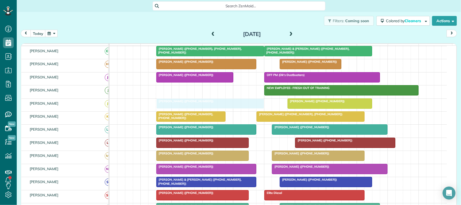
drag, startPoint x: 183, startPoint y: 97, endPoint x: 183, endPoint y: 106, distance: 8.4
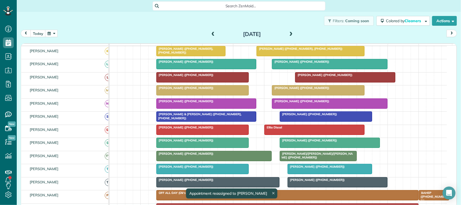
scroll to position [67, 0]
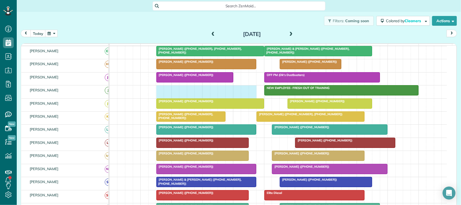
drag, startPoint x: 161, startPoint y: 95, endPoint x: 254, endPoint y: 96, distance: 93.1
click at [251, 95] on div "NEW EMPLOYEE- FRESH OUT OF TRAINING" at bounding box center [278, 91] width 337 height 13
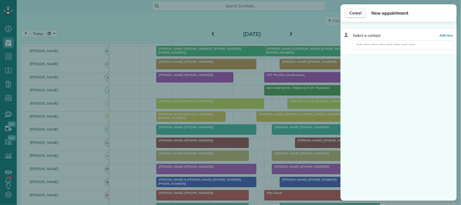
click at [355, 15] on span "Cancel" at bounding box center [355, 12] width 12 height 5
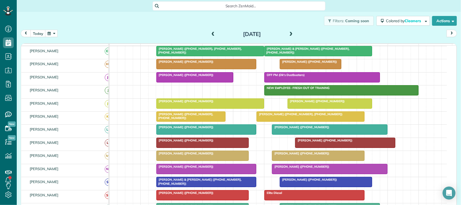
click at [192, 168] on span "Kenji Hirabayashi (+15122978250)" at bounding box center [185, 166] width 58 height 4
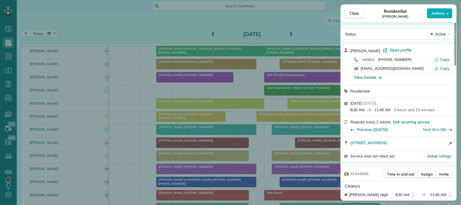
click at [423, 170] on div "Cleaners Time in and out Assign Invite" at bounding box center [398, 174] width 116 height 14
click at [423, 174] on span "Assign" at bounding box center [426, 173] width 12 height 5
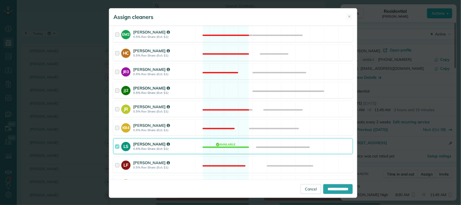
click at [175, 92] on strong "0.5% Rev Share (Est: $1)" at bounding box center [163, 93] width 60 height 4
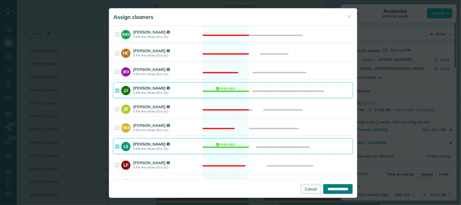
click at [323, 186] on input "**********" at bounding box center [337, 189] width 29 height 10
type input "**********"
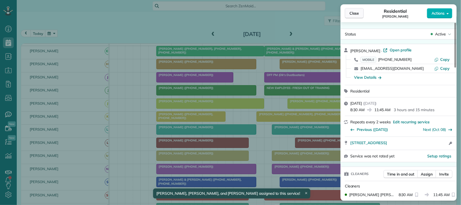
click at [358, 14] on span "Close" at bounding box center [354, 13] width 10 height 5
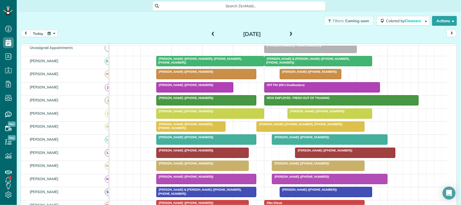
scroll to position [34, 0]
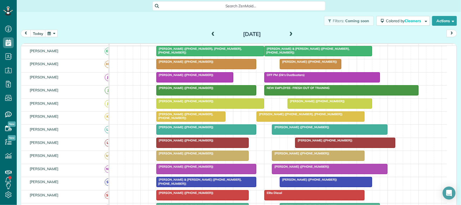
click at [185, 160] on div at bounding box center [203, 156] width 92 height 10
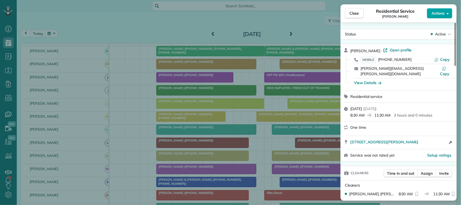
click at [443, 13] on span "Actions" at bounding box center [437, 13] width 13 height 5
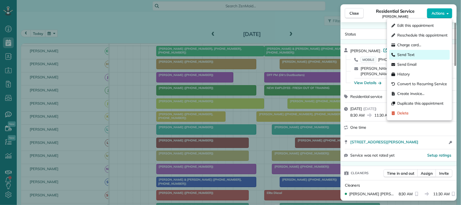
click at [427, 51] on div "Send Text" at bounding box center [419, 55] width 60 height 10
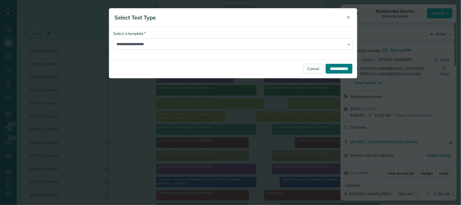
click at [344, 71] on input "**********" at bounding box center [338, 69] width 27 height 10
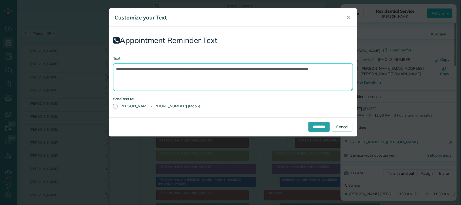
click at [238, 80] on textarea "**********" at bounding box center [233, 77] width 240 height 28
drag, startPoint x: 261, startPoint y: 69, endPoint x: 236, endPoint y: 68, distance: 25.1
click at [236, 68] on textarea "**********" at bounding box center [233, 77] width 240 height 28
drag, startPoint x: 202, startPoint y: 68, endPoint x: 148, endPoint y: 68, distance: 53.4
click at [148, 68] on textarea "**********" at bounding box center [233, 77] width 240 height 28
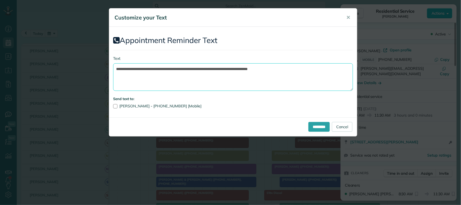
click at [178, 69] on textarea "**********" at bounding box center [233, 77] width 240 height 28
type textarea "**********"
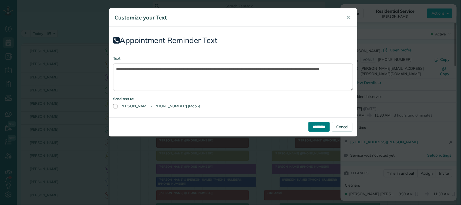
click at [308, 124] on input "*********" at bounding box center [318, 127] width 21 height 10
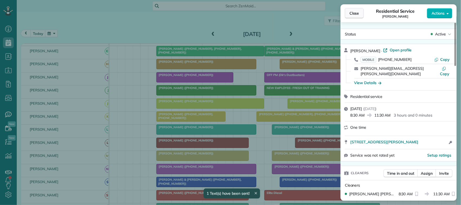
click at [352, 16] on span "Close" at bounding box center [354, 13] width 10 height 5
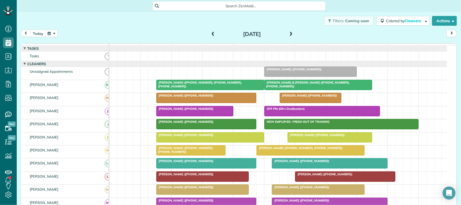
click at [38, 36] on button "today" at bounding box center [37, 33] width 15 height 7
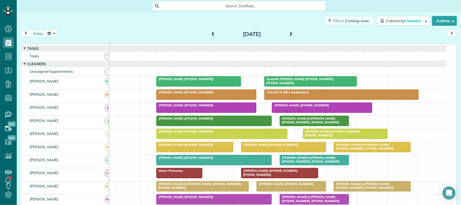
click at [52, 34] on button "button" at bounding box center [51, 33] width 12 height 7
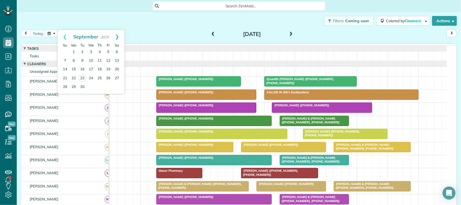
click at [114, 39] on link "Next" at bounding box center [117, 36] width 15 height 13
click at [101, 52] on link "2" at bounding box center [99, 52] width 9 height 9
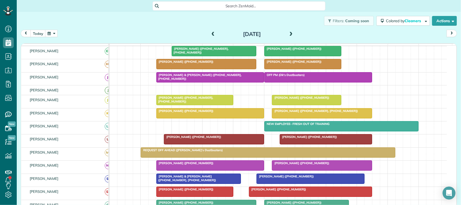
scroll to position [67, 0]
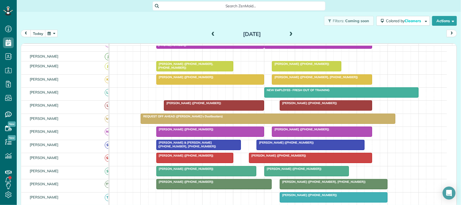
click at [288, 34] on span at bounding box center [291, 34] width 6 height 5
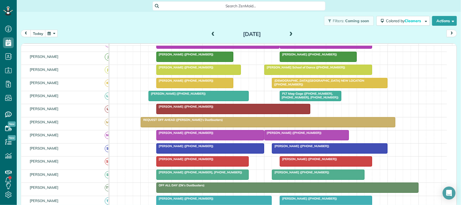
click at [214, 32] on div "Friday Oct 3, 2025" at bounding box center [252, 34] width 86 height 9
click at [211, 32] on span at bounding box center [213, 34] width 6 height 5
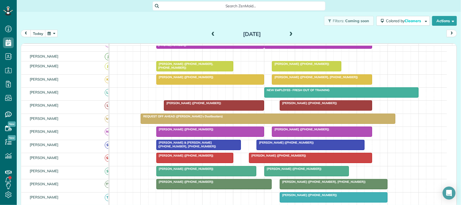
click at [211, 32] on span at bounding box center [213, 34] width 6 height 5
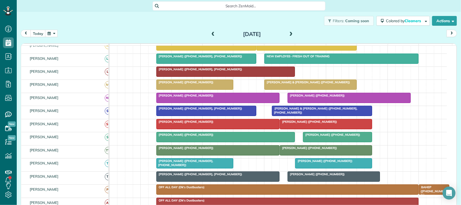
click at [211, 33] on span at bounding box center [213, 34] width 6 height 5
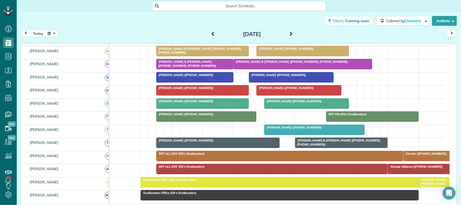
click at [209, 32] on div "Tuesday Sep 30, 2025" at bounding box center [252, 34] width 86 height 9
click at [211, 34] on span at bounding box center [213, 34] width 6 height 5
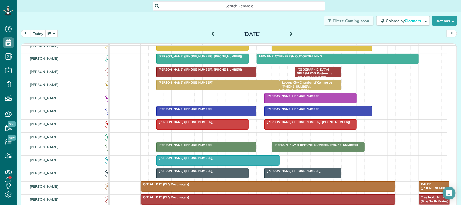
click at [39, 33] on button "today" at bounding box center [37, 33] width 15 height 7
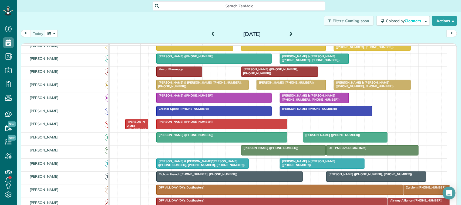
click at [50, 30] on button "button" at bounding box center [51, 33] width 12 height 7
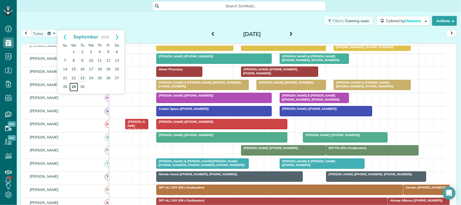
click at [76, 85] on link "29" at bounding box center [73, 87] width 9 height 9
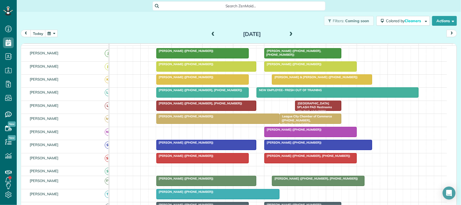
click at [288, 71] on div at bounding box center [310, 67] width 92 height 10
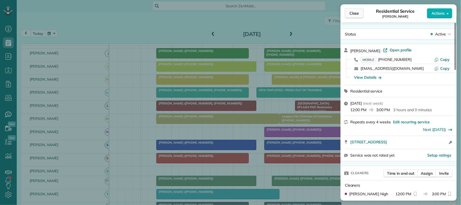
click at [358, 13] on span "Close" at bounding box center [354, 13] width 10 height 5
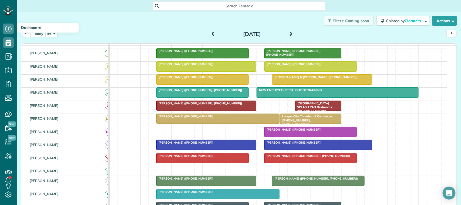
click at [40, 34] on button "today" at bounding box center [37, 33] width 15 height 7
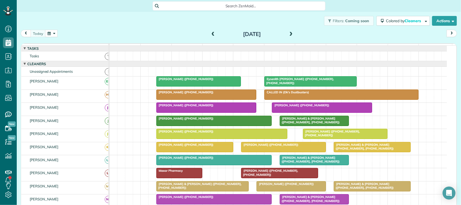
scroll to position [67, 0]
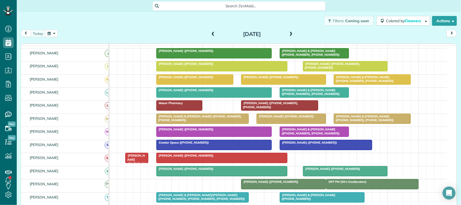
click at [372, 83] on div "David Skinner & Kristen Hopper (+18324282057, +18323384111)" at bounding box center [372, 79] width 74 height 8
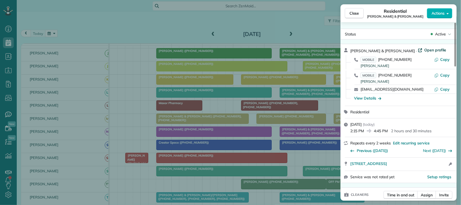
click at [424, 49] on span "Open profile" at bounding box center [435, 49] width 22 height 5
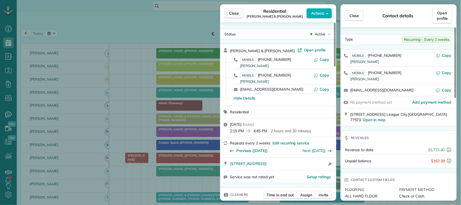
click at [237, 18] on button "Close" at bounding box center [233, 13] width 19 height 10
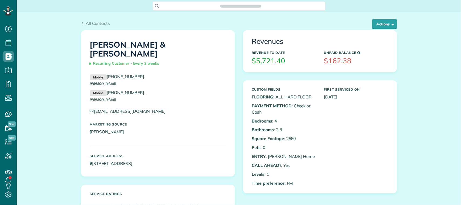
scroll to position [2, 2]
